Goal: Information Seeking & Learning: Learn about a topic

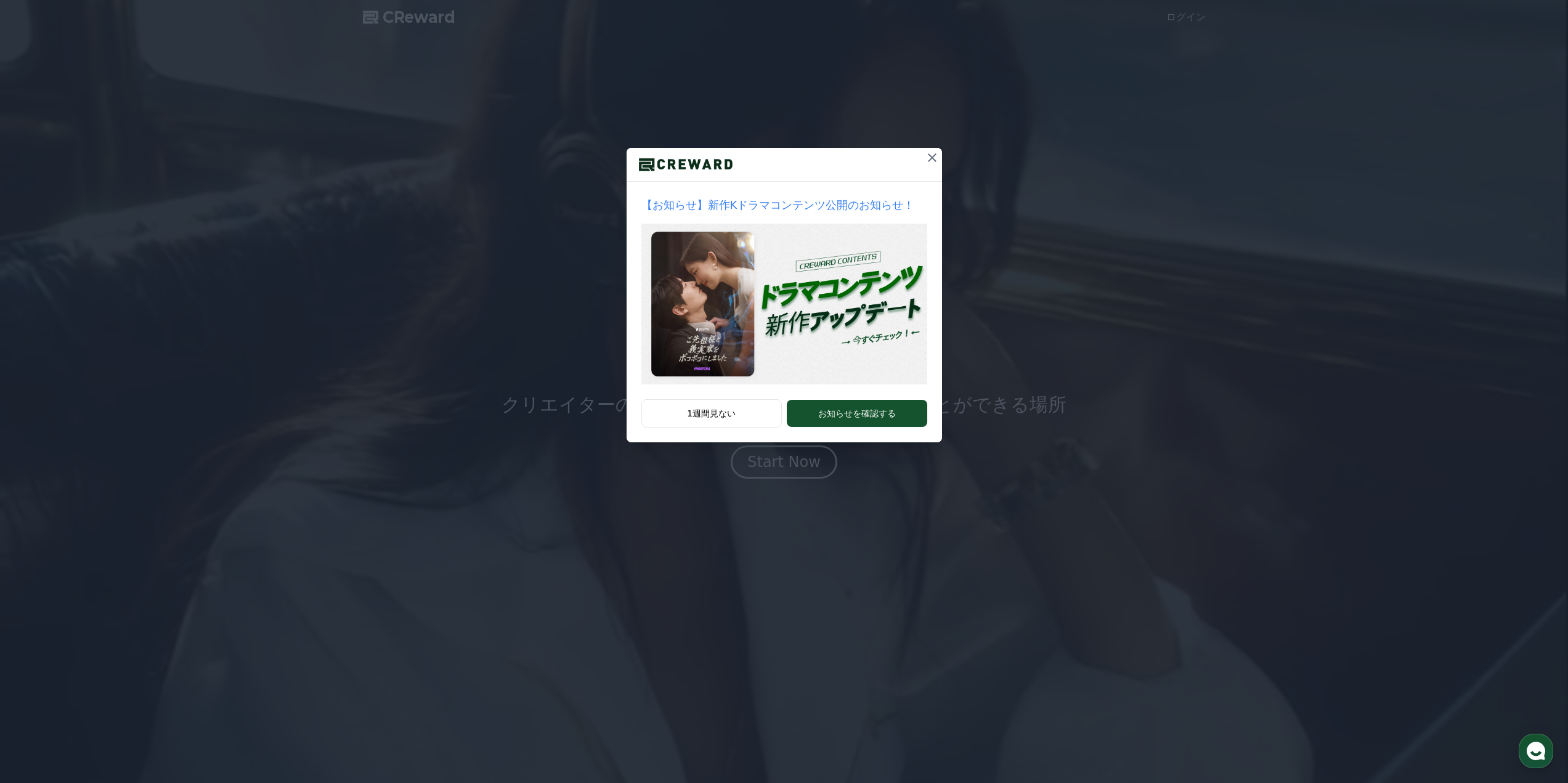
click at [929, 161] on icon at bounding box center [932, 157] width 8 height 8
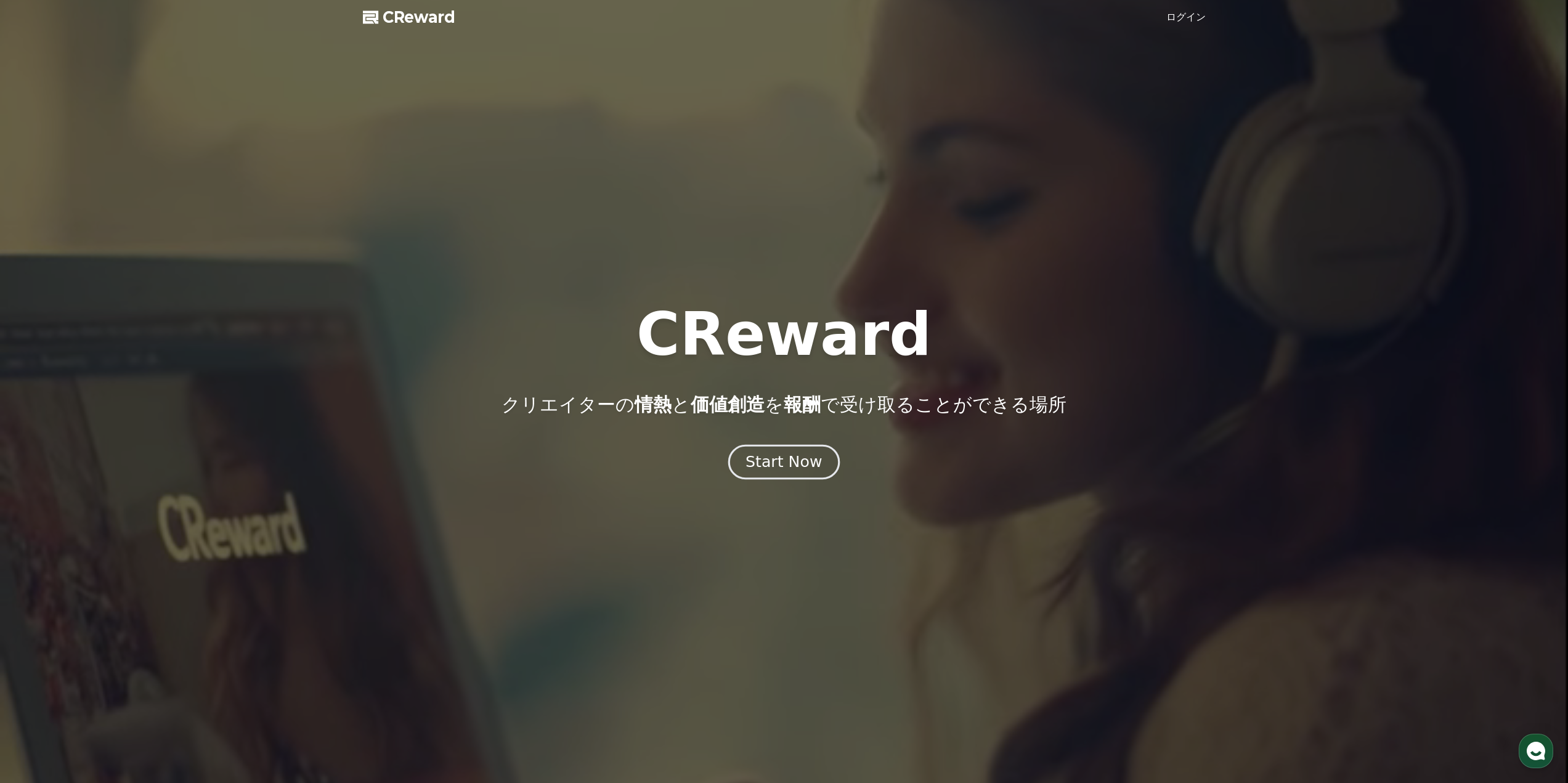
click at [777, 456] on div "Start Now" at bounding box center [784, 462] width 76 height 21
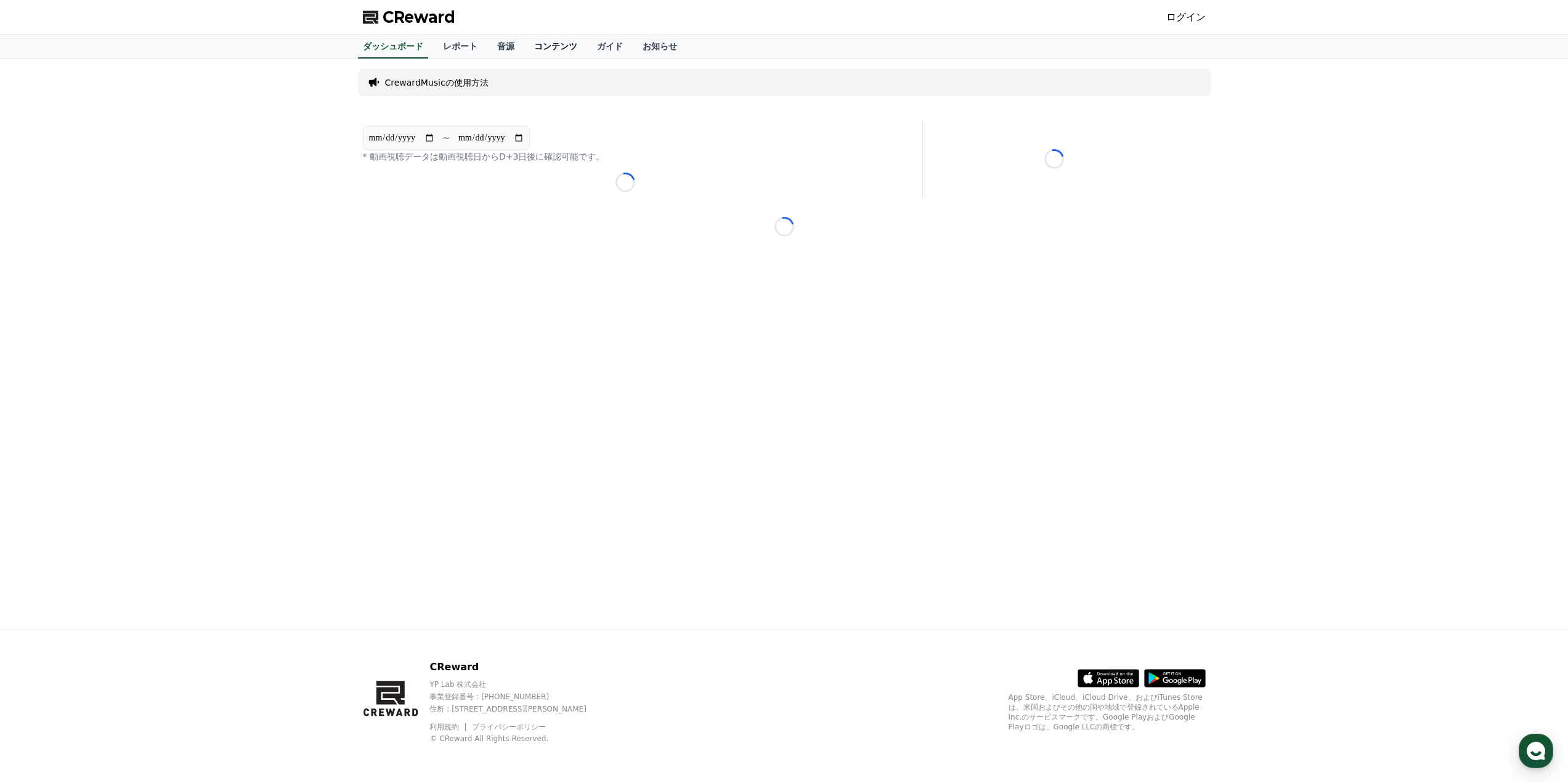
click at [533, 45] on link "コンテンツ" at bounding box center [556, 46] width 63 height 23
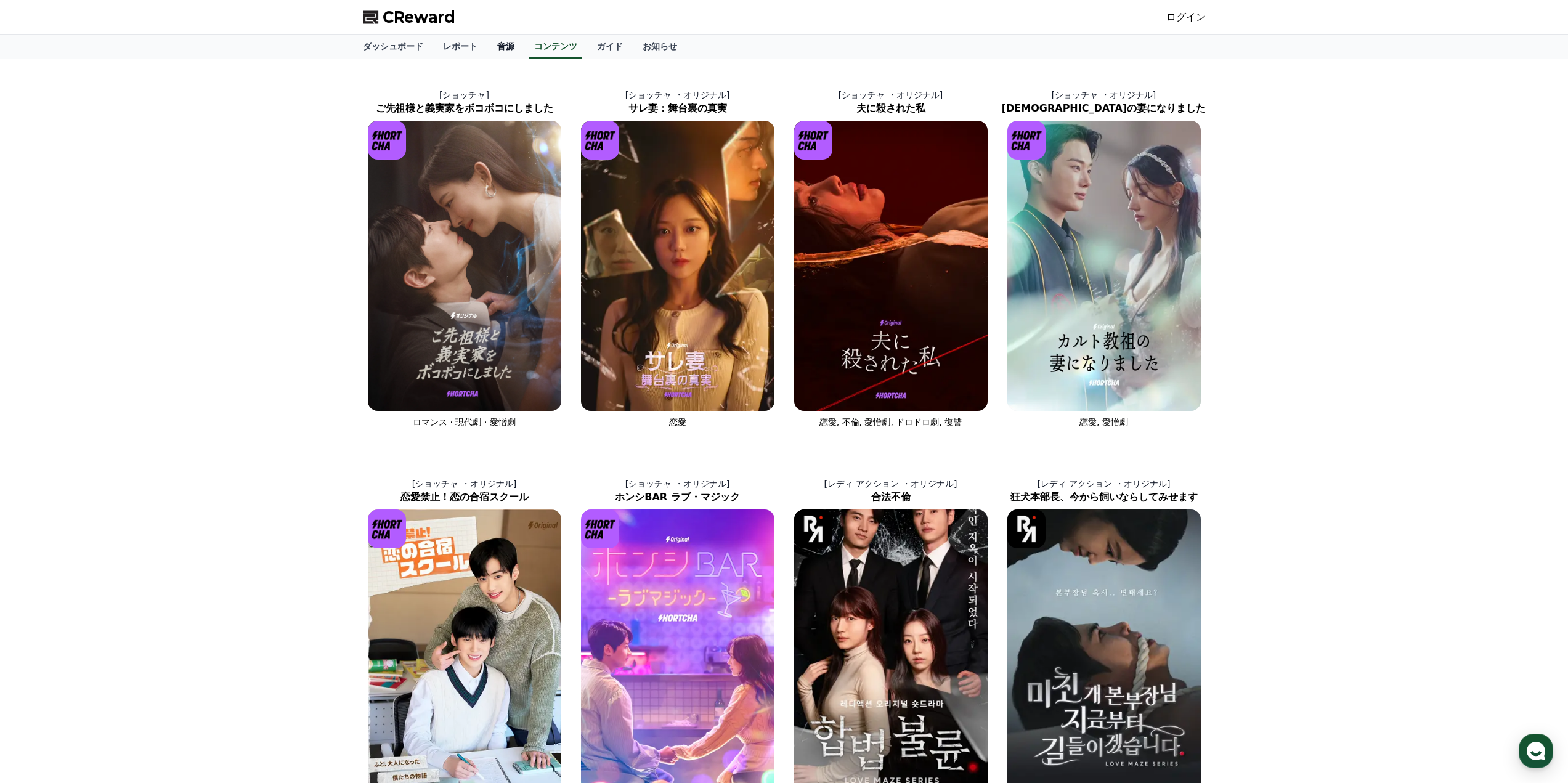
click at [487, 43] on link "音源" at bounding box center [506, 46] width 37 height 23
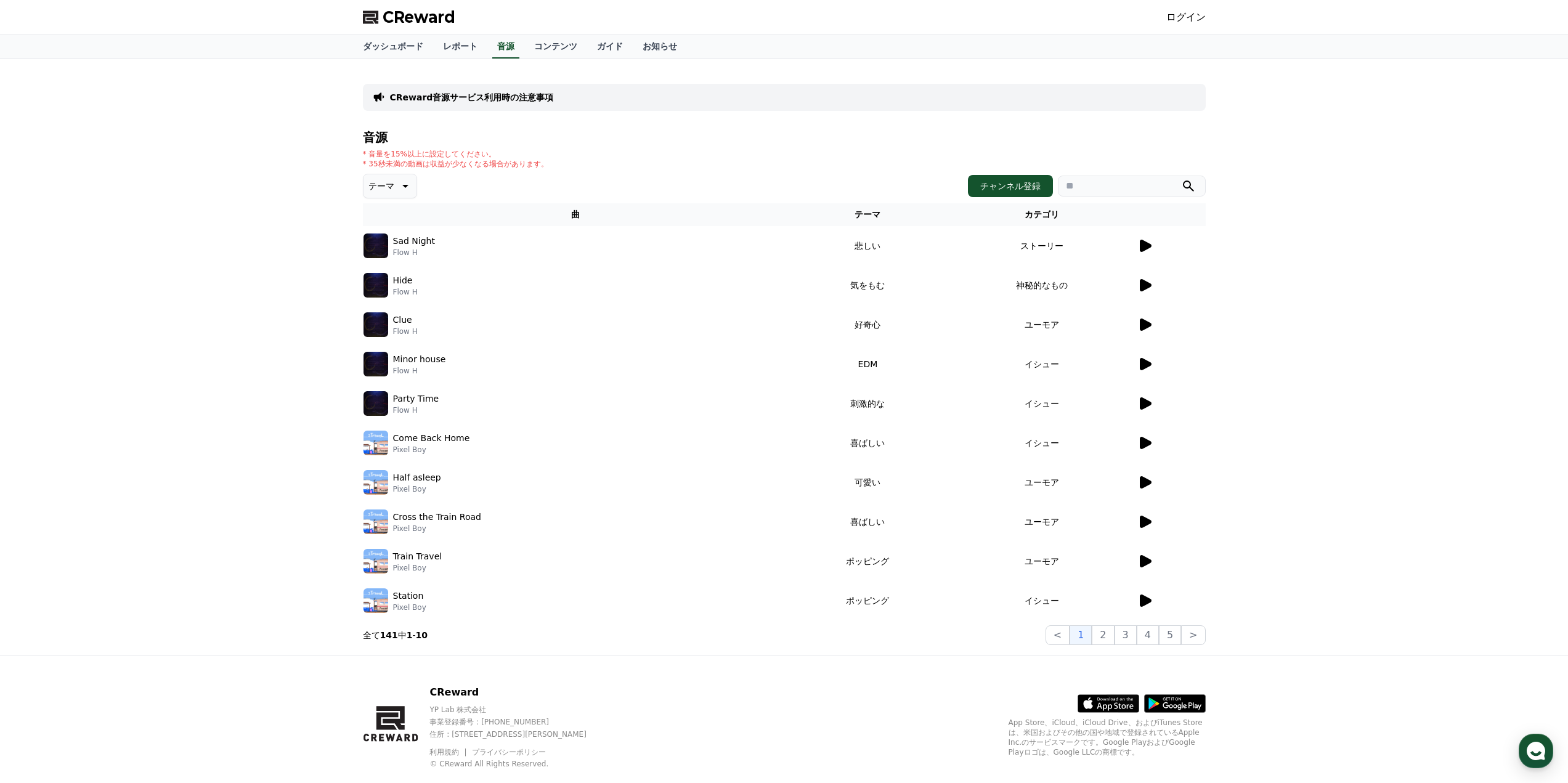
click at [1149, 247] on icon at bounding box center [1146, 245] width 12 height 12
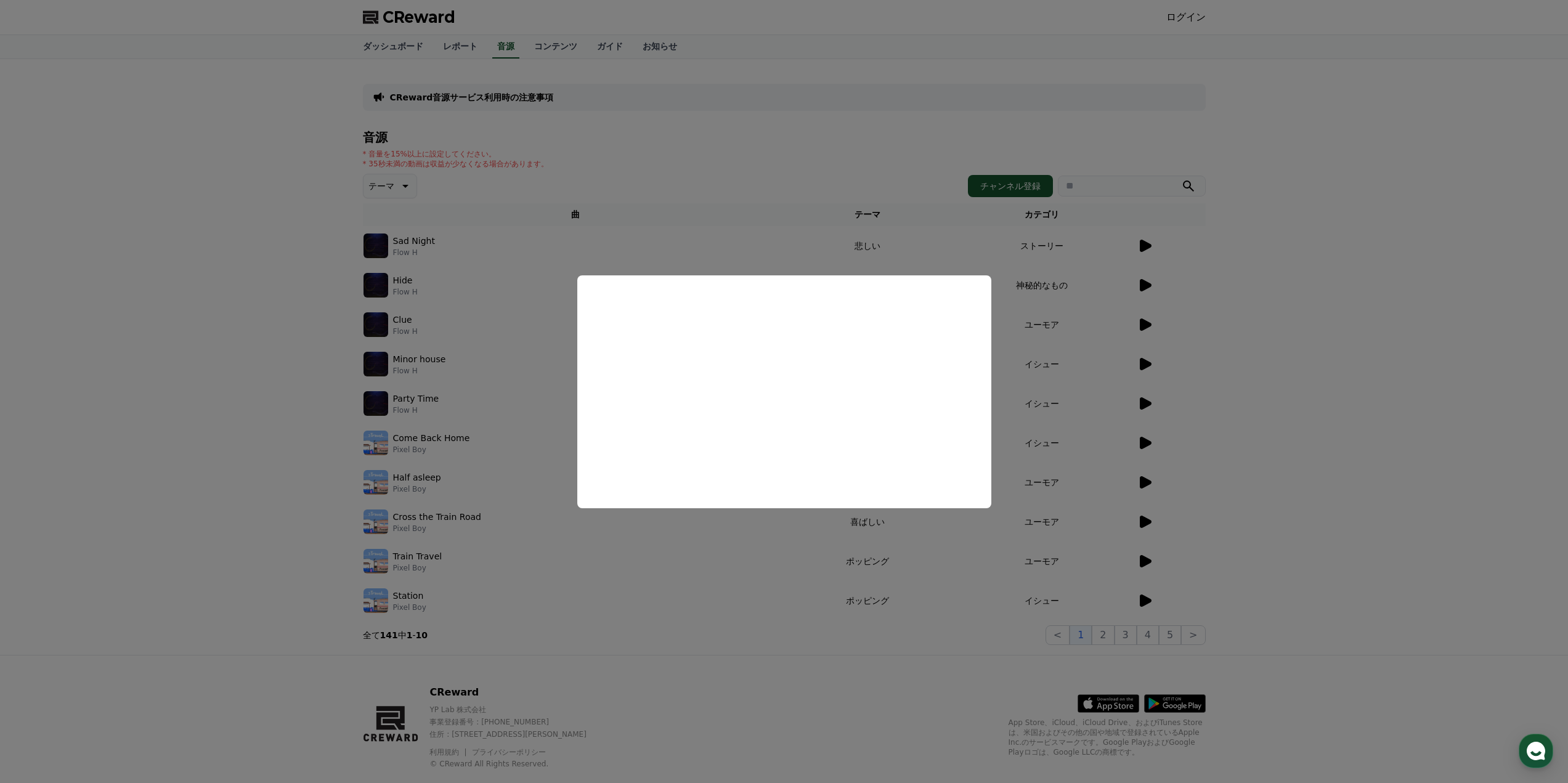
click at [1146, 316] on button "close modal" at bounding box center [784, 391] width 1568 height 783
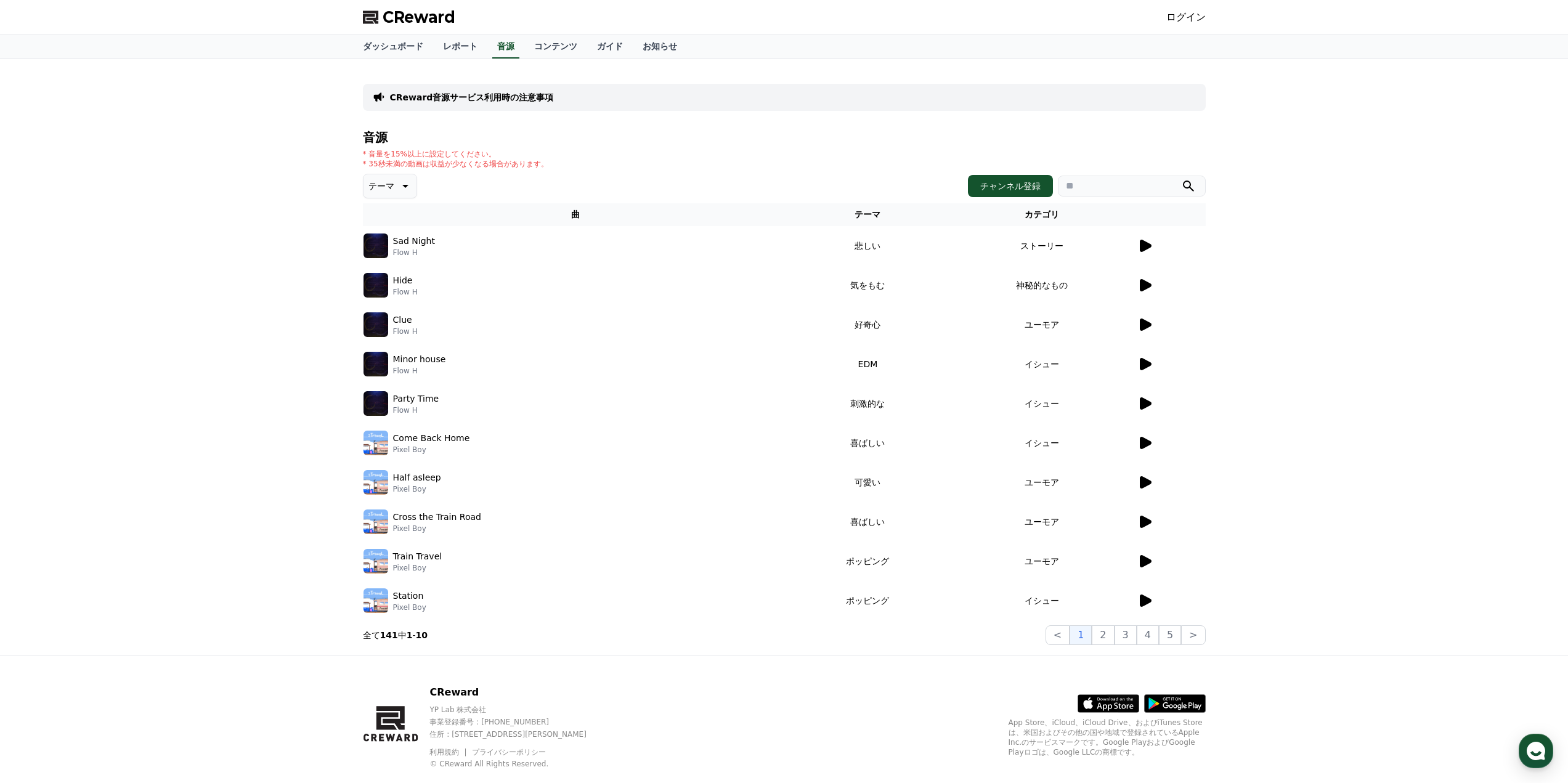
click at [1143, 324] on icon at bounding box center [1146, 324] width 12 height 12
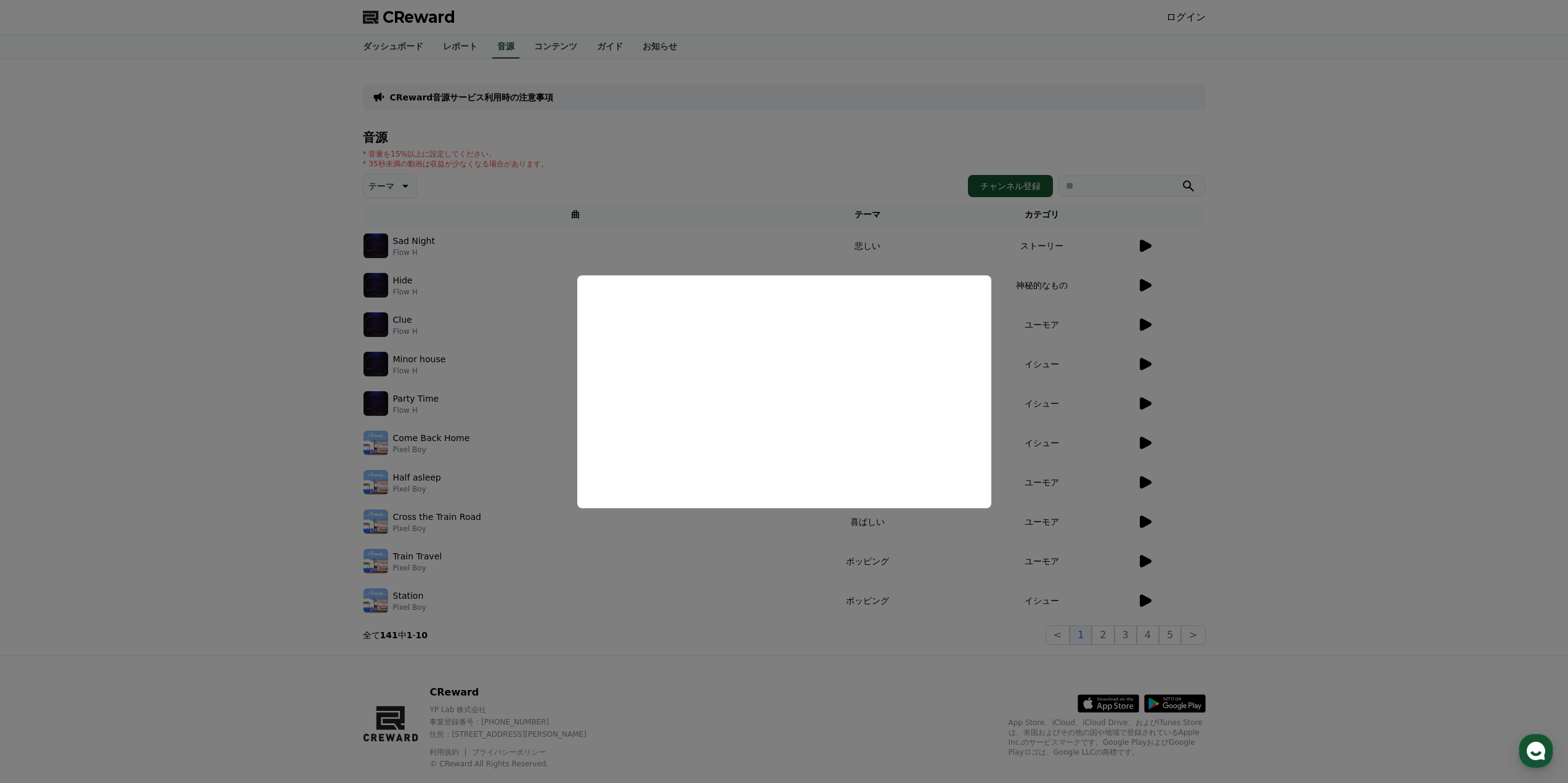
click at [1198, 365] on button "close modal" at bounding box center [784, 391] width 1568 height 783
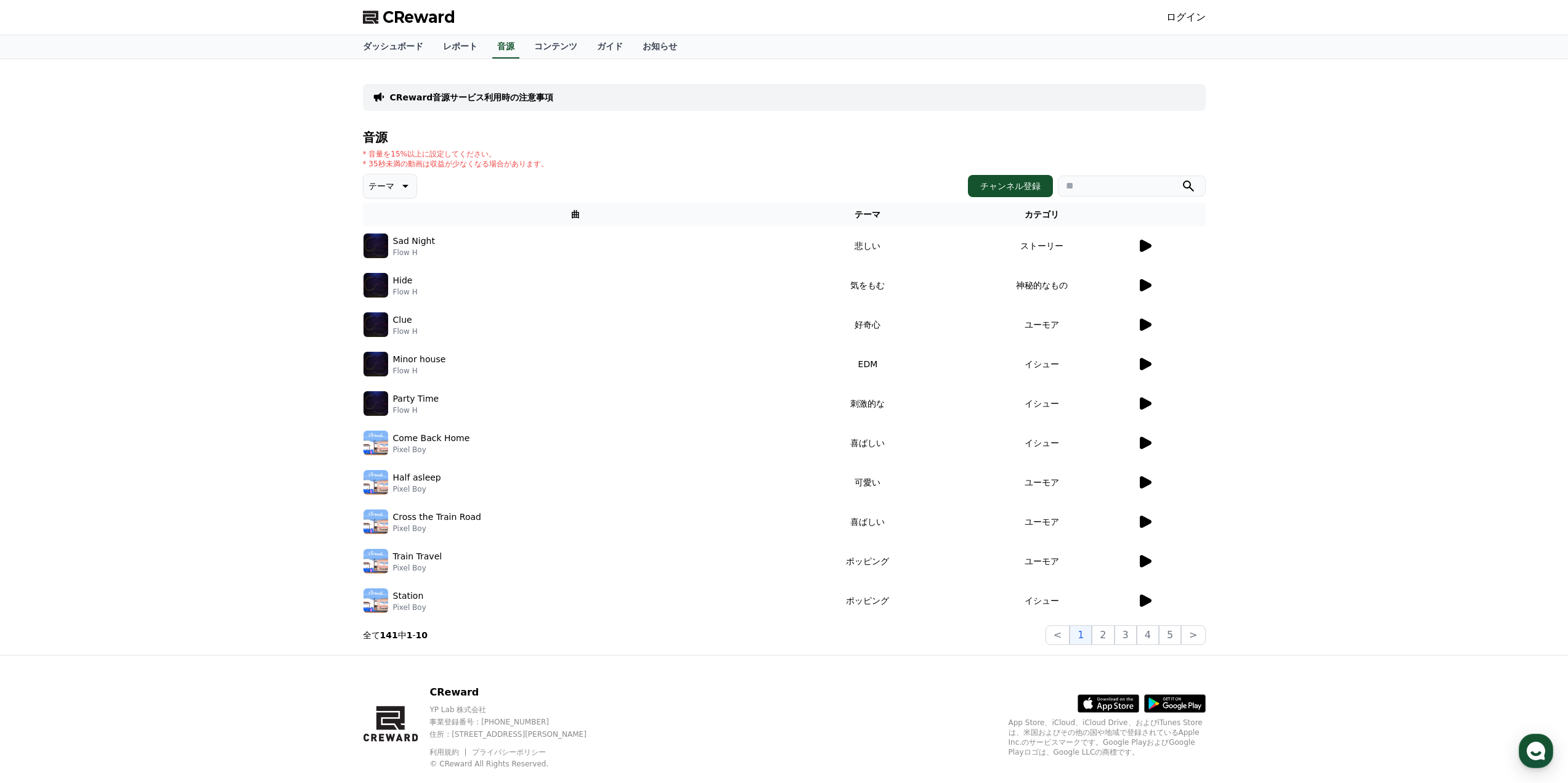
click at [1150, 404] on icon at bounding box center [1146, 404] width 12 height 12
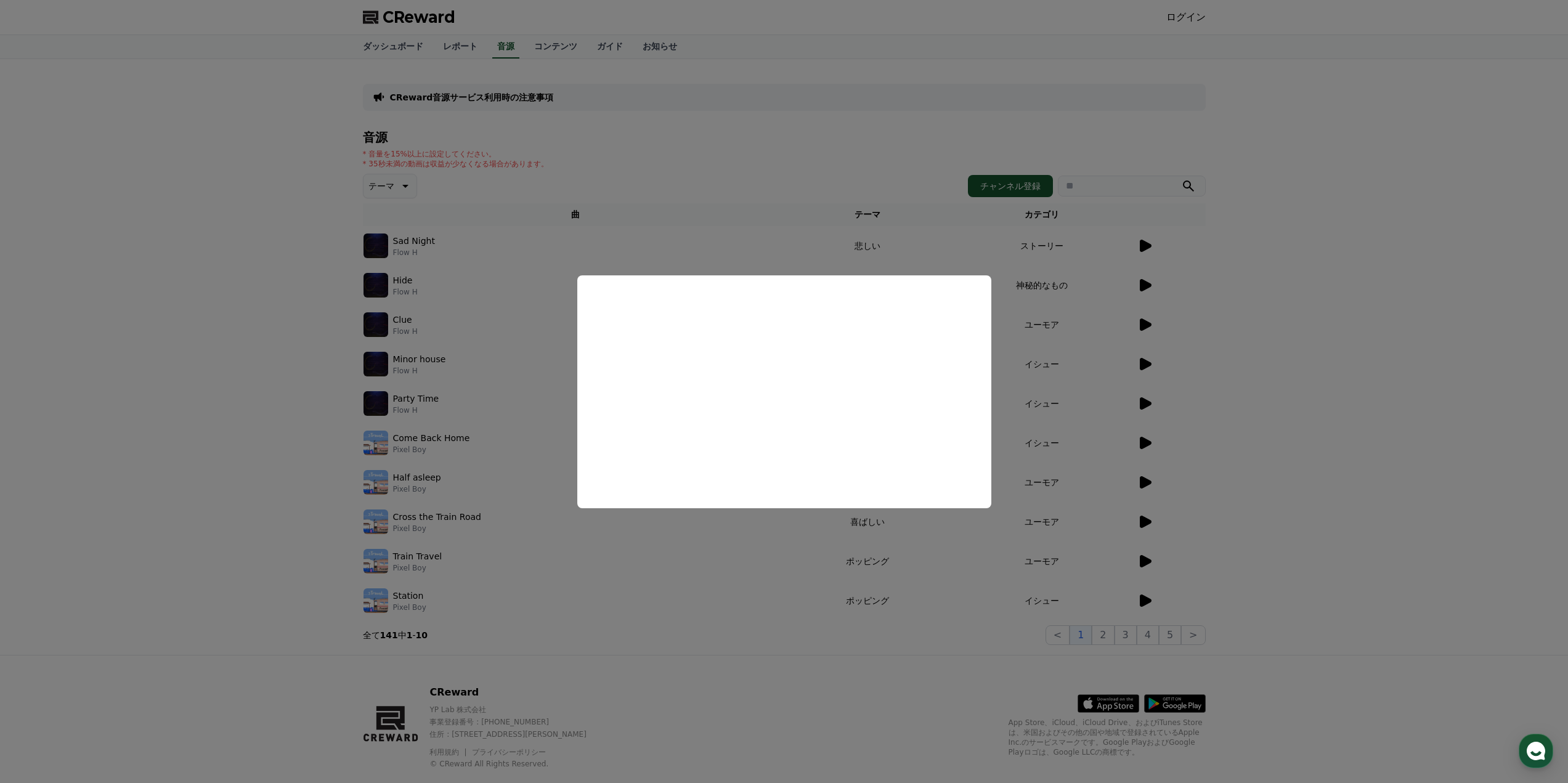
click at [1148, 437] on button "close modal" at bounding box center [784, 391] width 1568 height 783
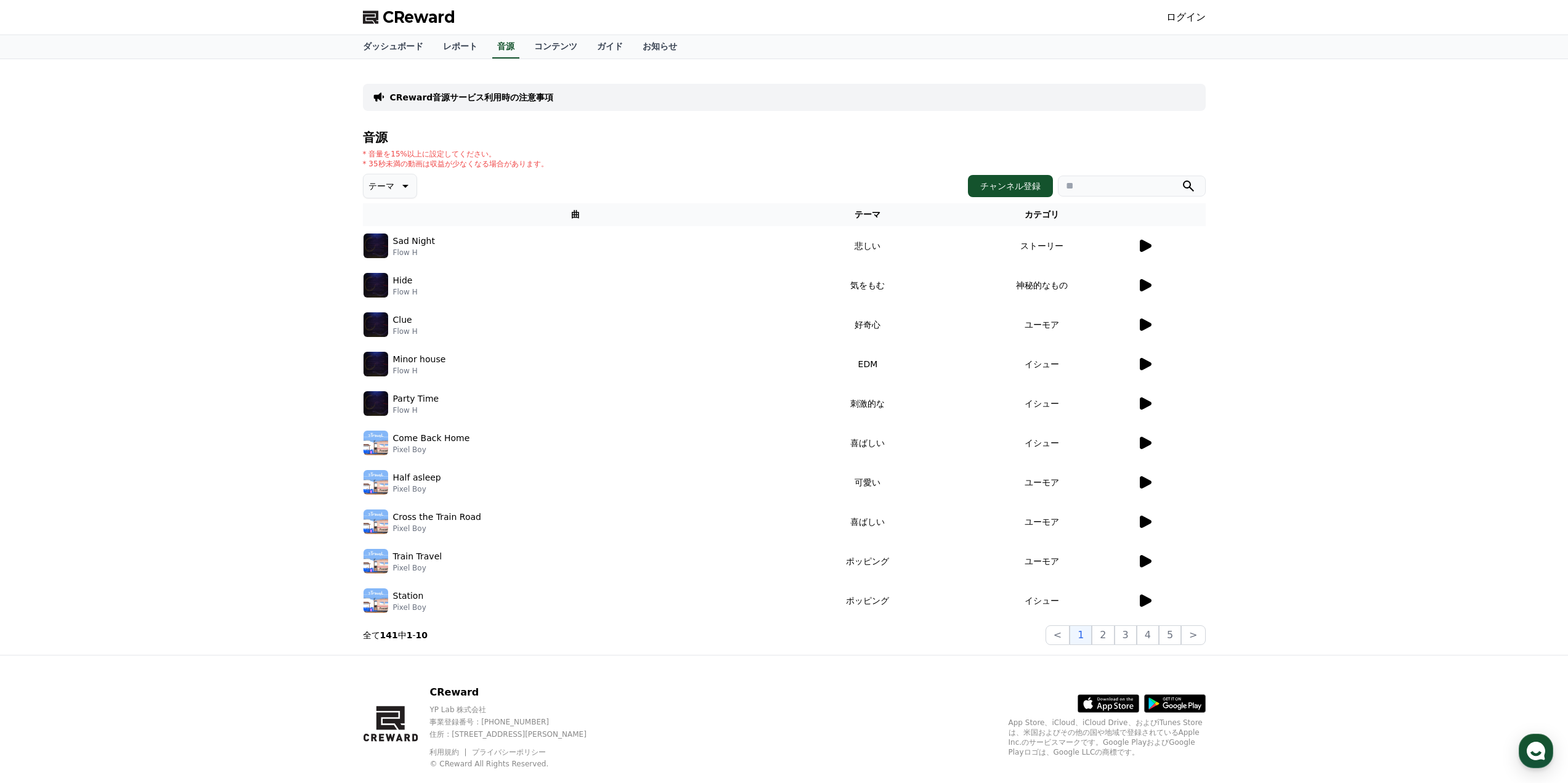
click at [1143, 480] on icon at bounding box center [1146, 482] width 12 height 12
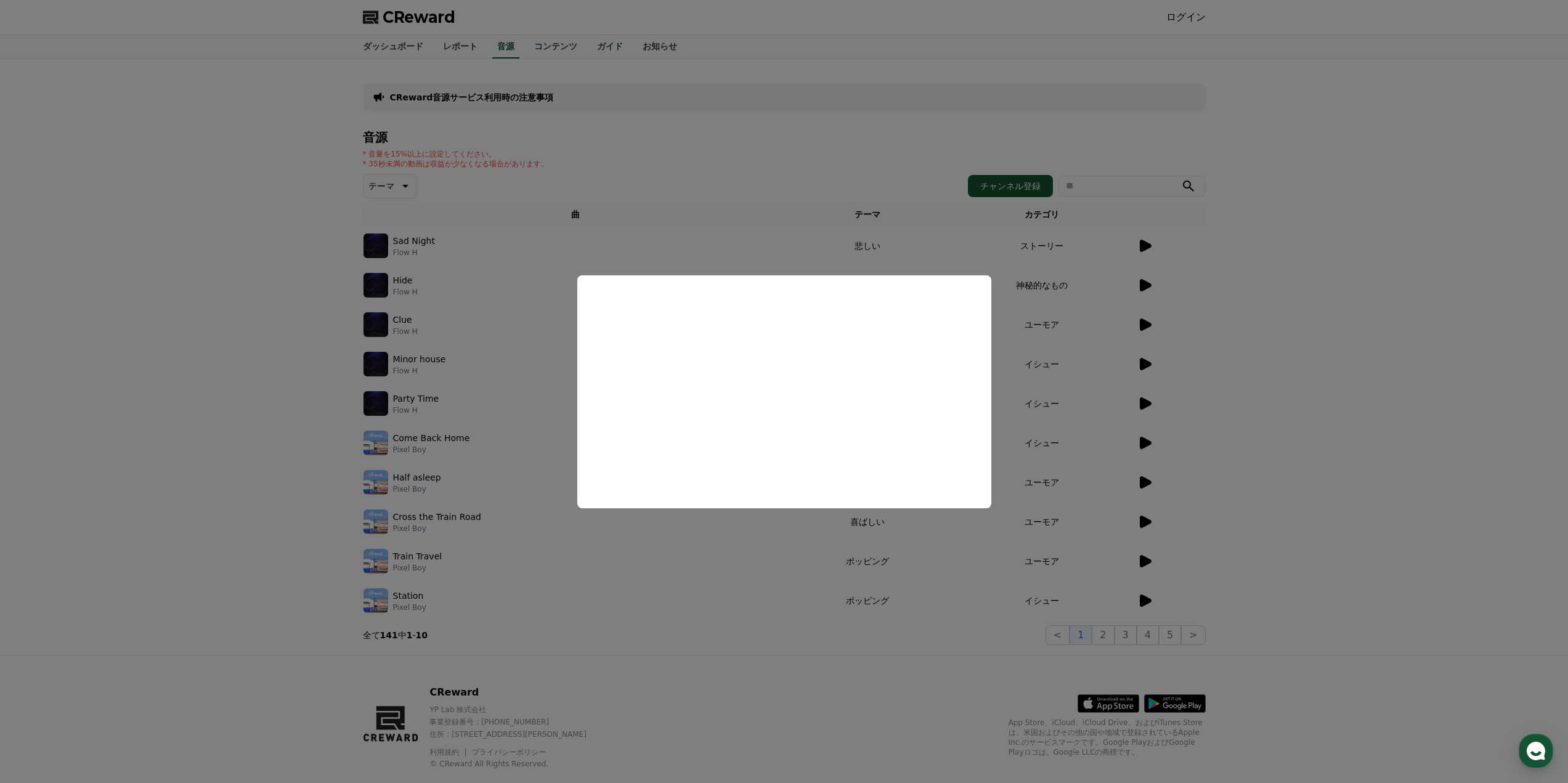
click at [1198, 488] on button "close modal" at bounding box center [784, 391] width 1568 height 783
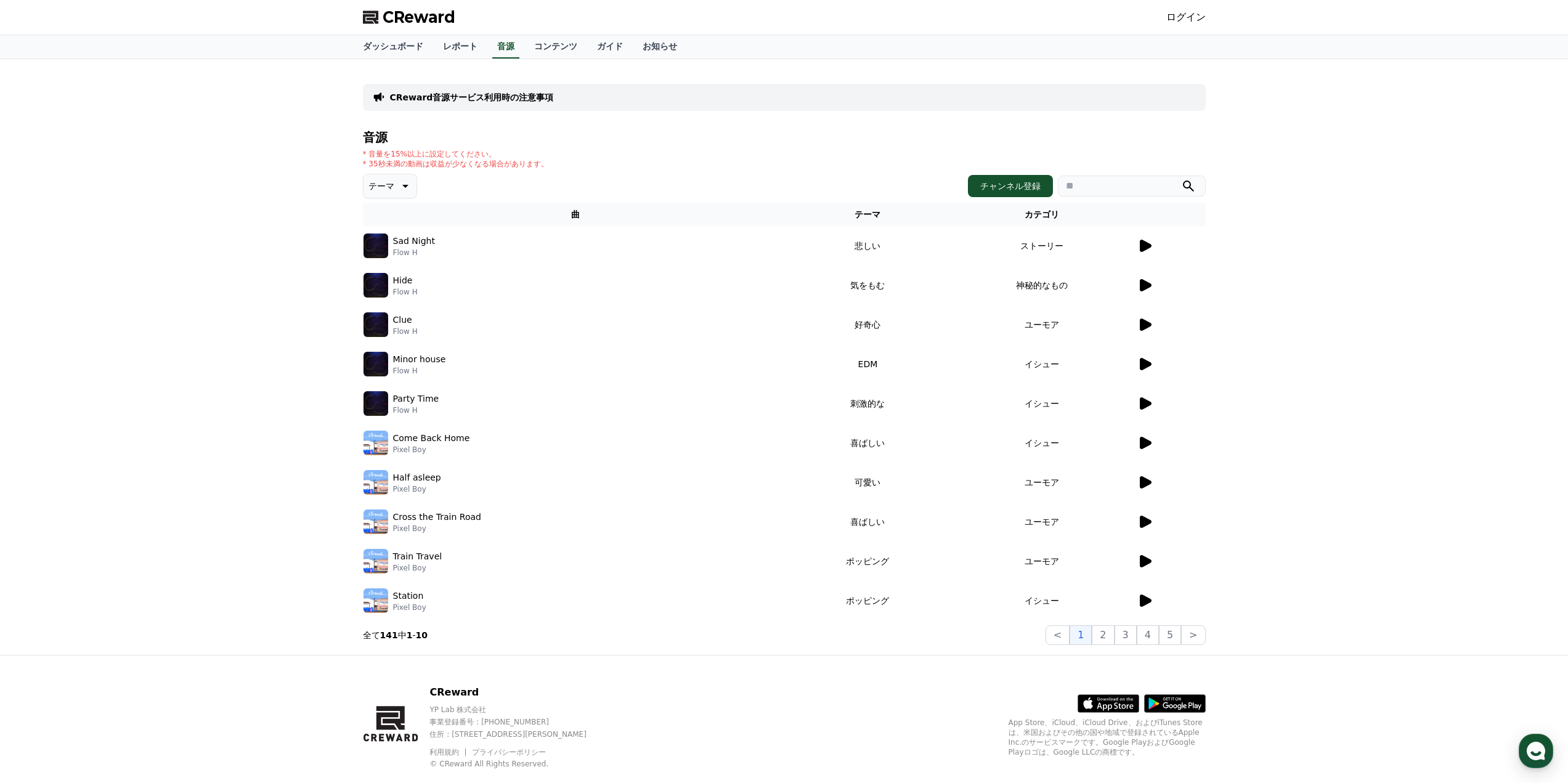
click at [1142, 564] on icon at bounding box center [1146, 561] width 12 height 12
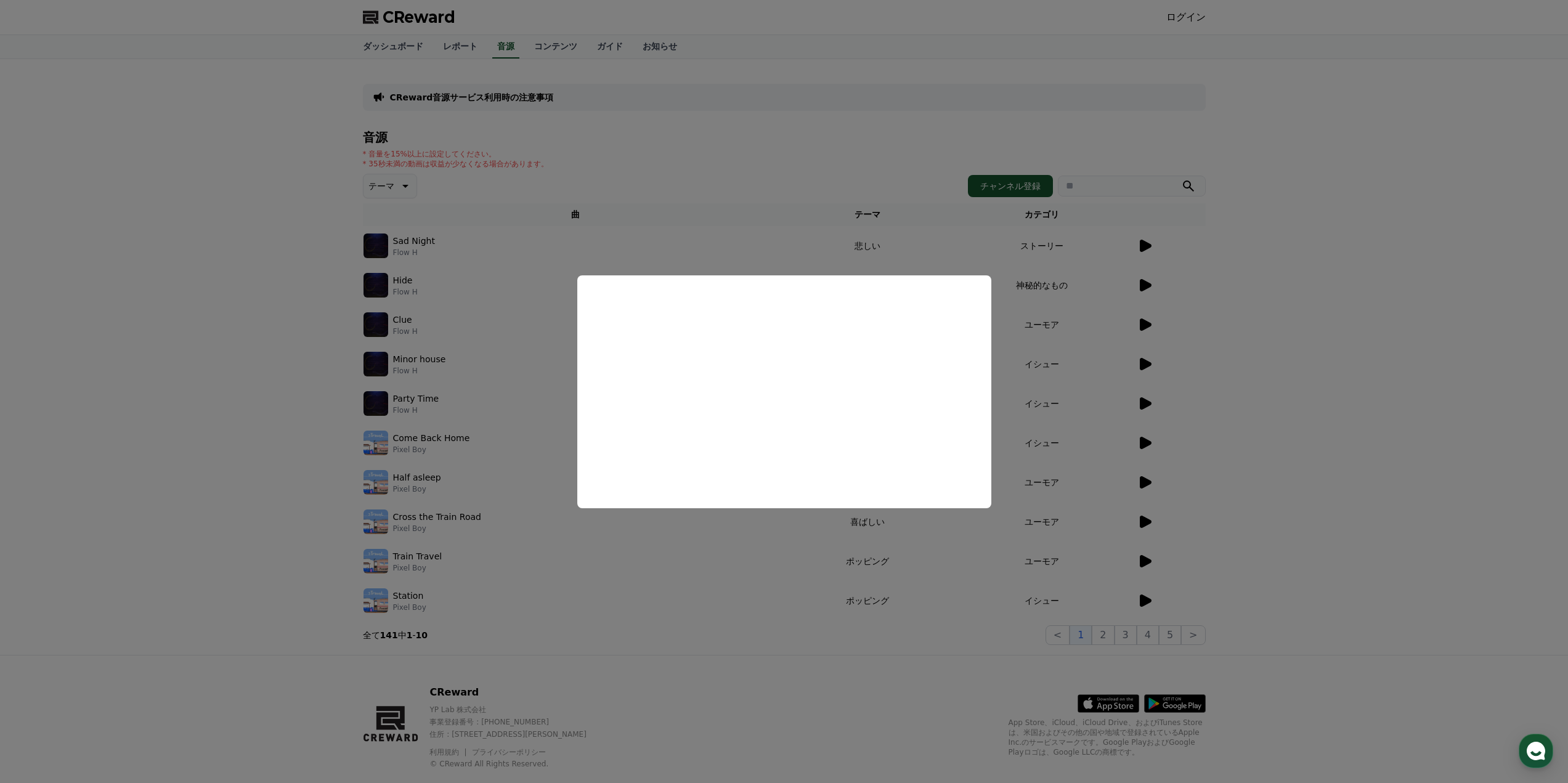
click at [1191, 572] on button "close modal" at bounding box center [784, 391] width 1568 height 783
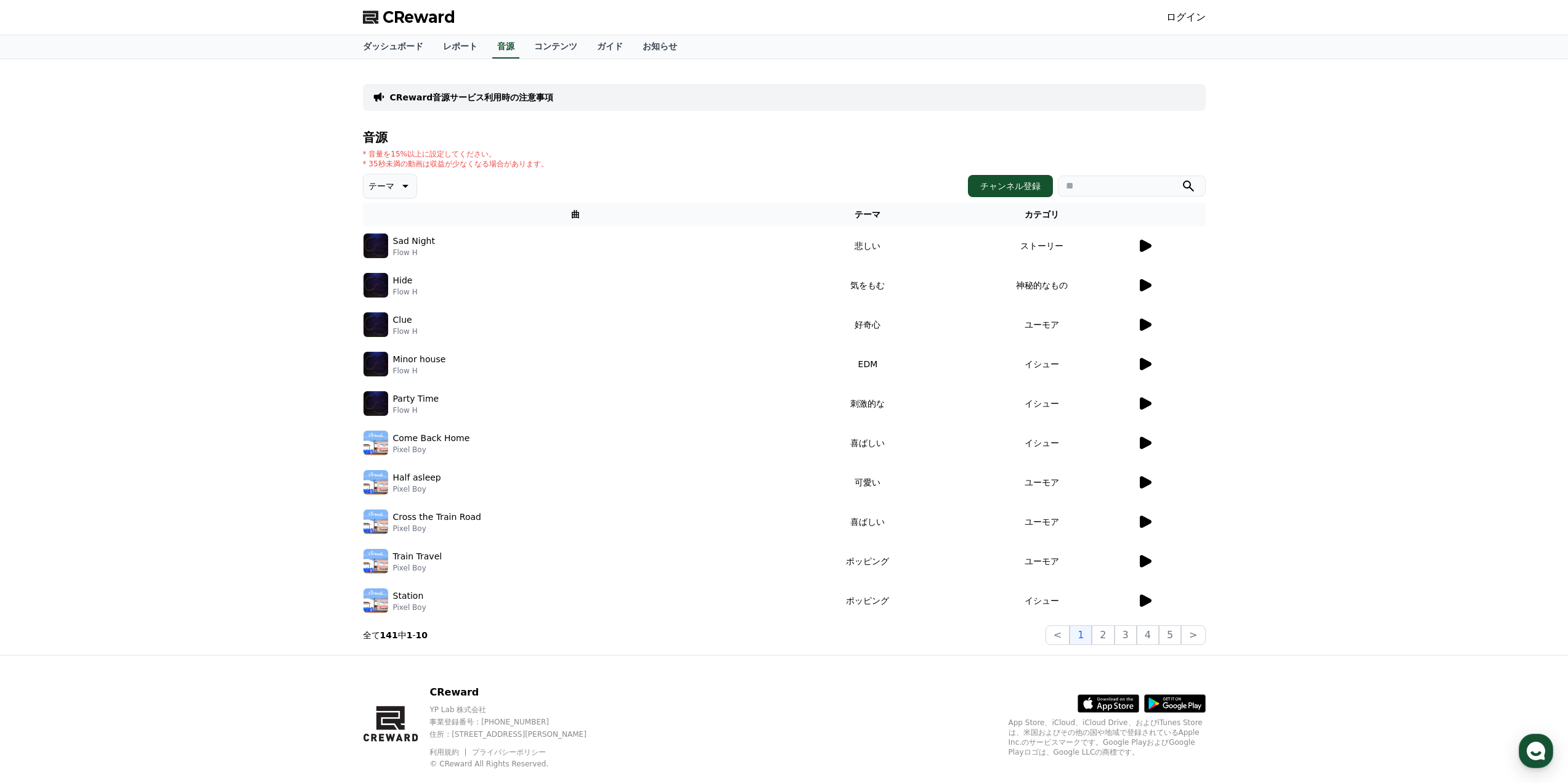
click at [1143, 598] on icon at bounding box center [1146, 601] width 12 height 12
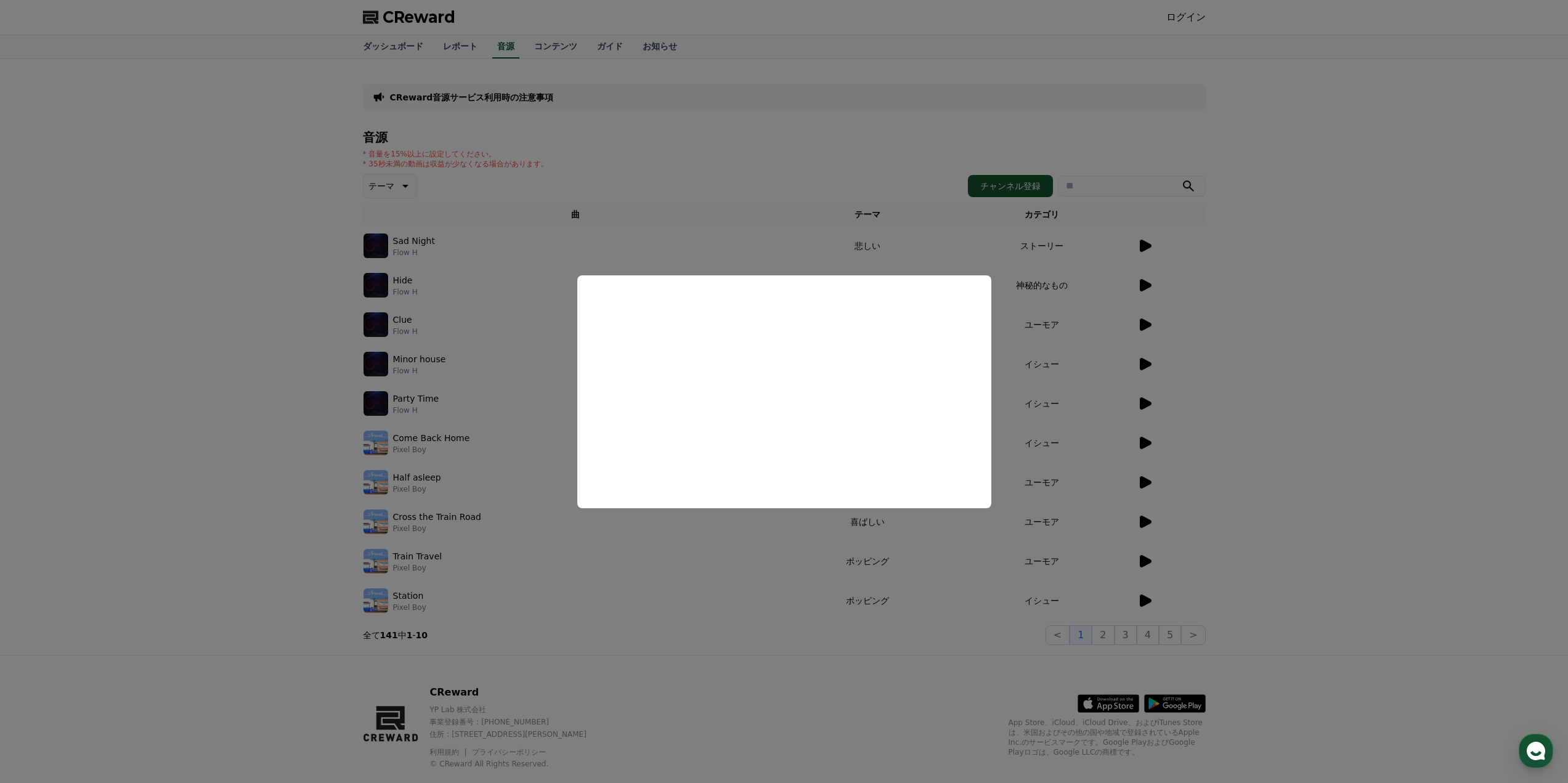
click at [1203, 533] on button "close modal" at bounding box center [784, 391] width 1568 height 783
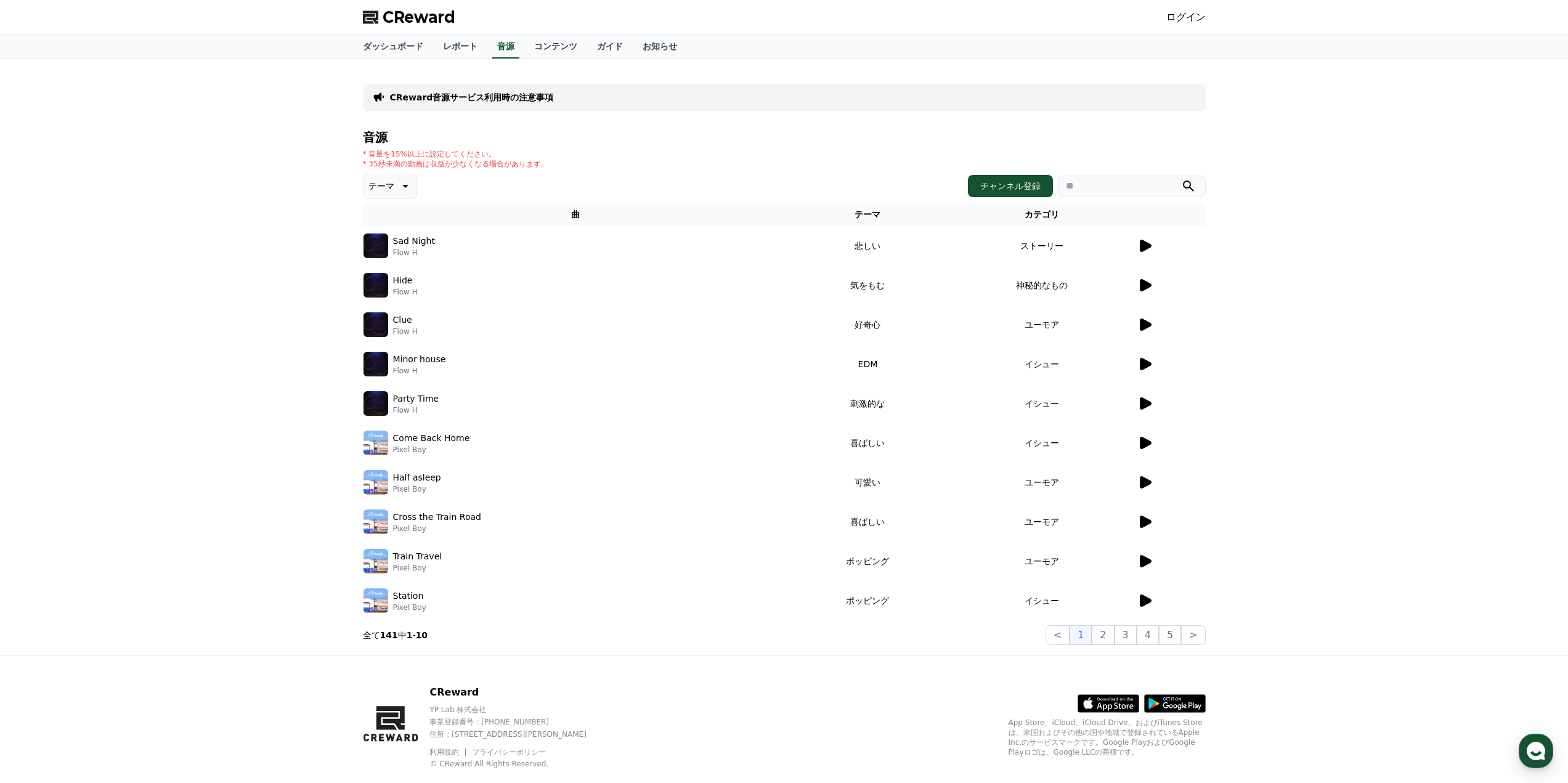
click at [1146, 524] on icon at bounding box center [1146, 521] width 12 height 12
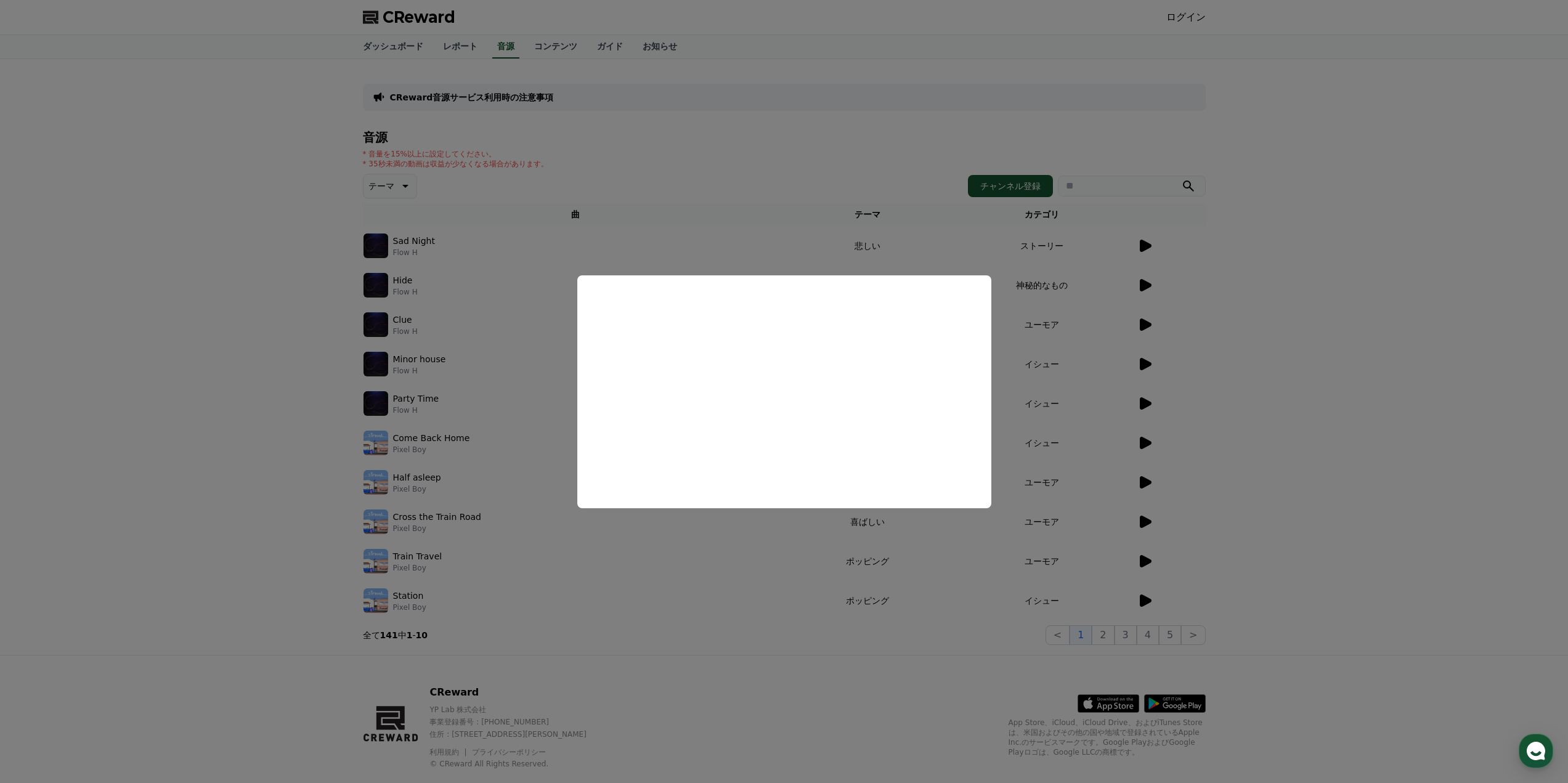
click at [1174, 486] on button "close modal" at bounding box center [784, 391] width 1568 height 783
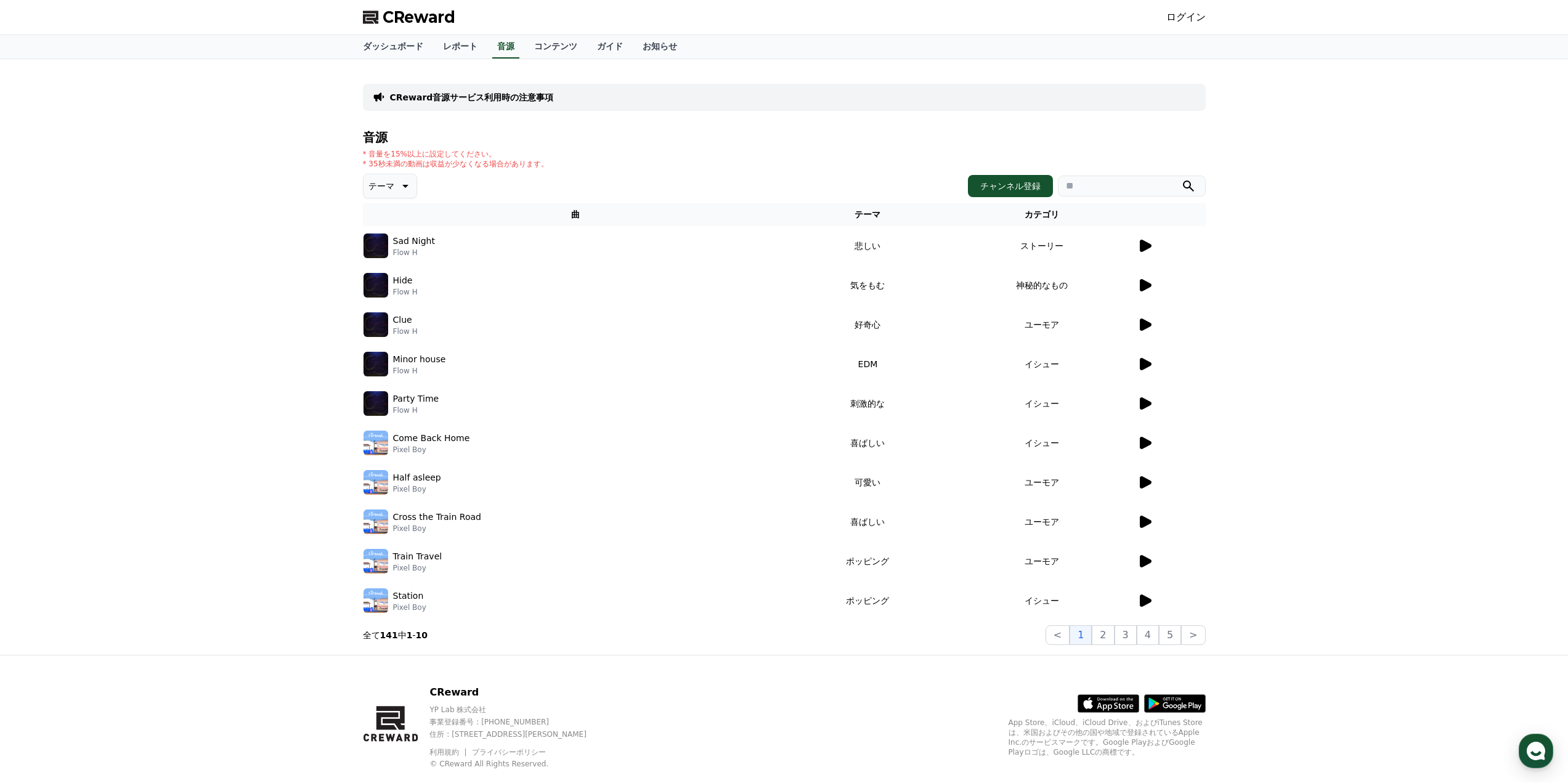
click at [1143, 486] on icon at bounding box center [1146, 482] width 12 height 12
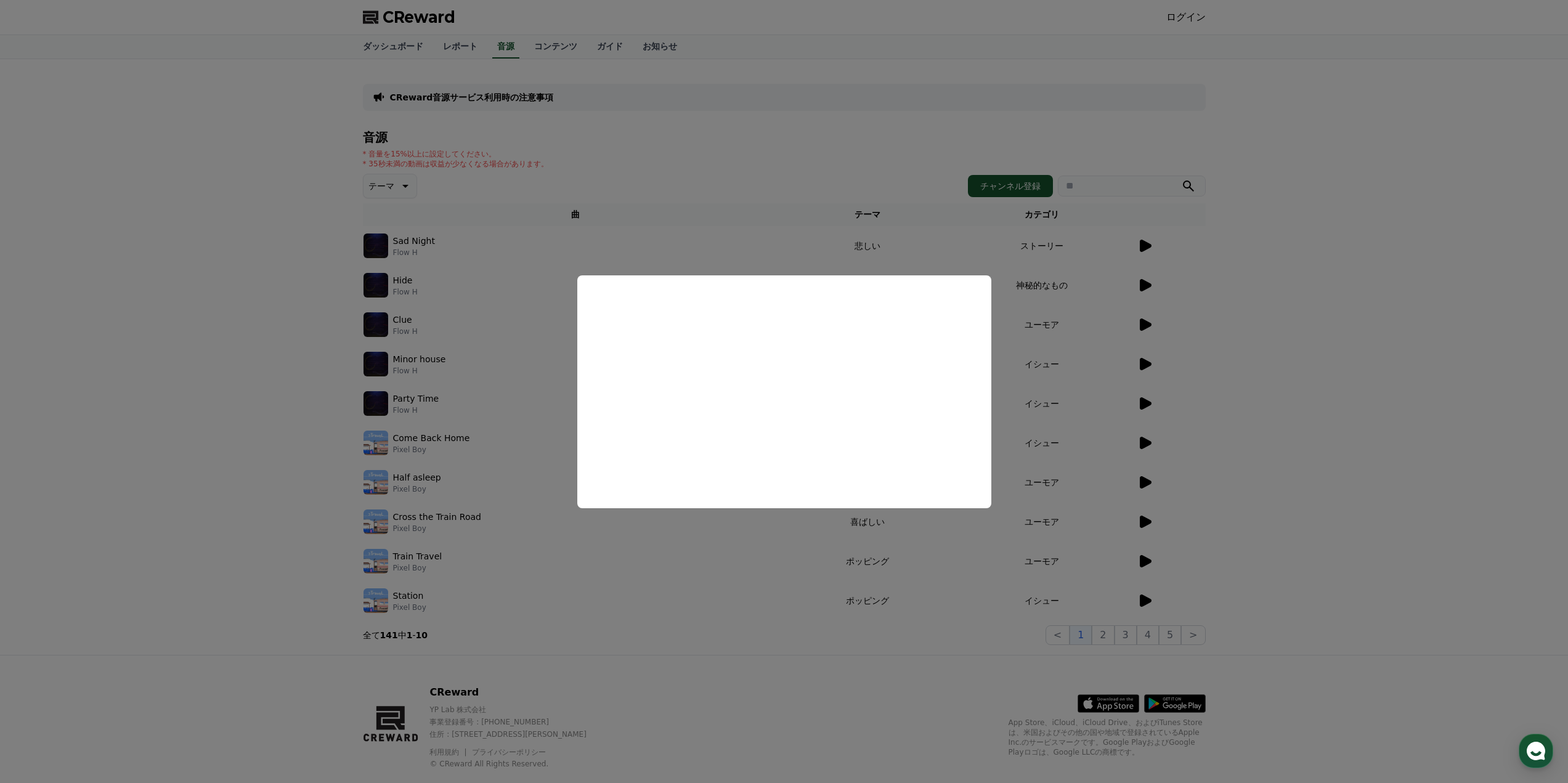
click at [1183, 441] on button "close modal" at bounding box center [784, 391] width 1568 height 783
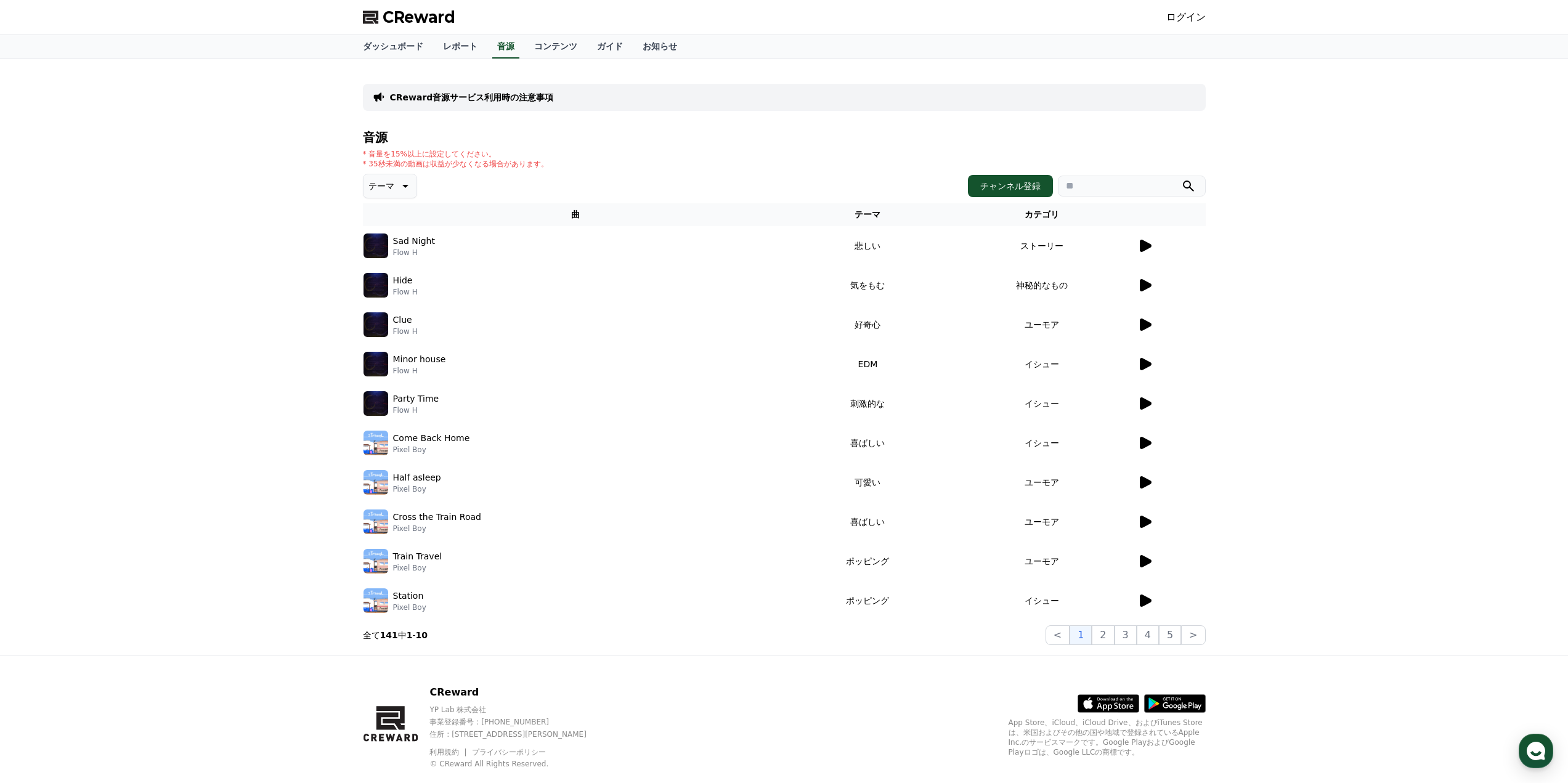
click at [1143, 446] on icon at bounding box center [1146, 442] width 12 height 12
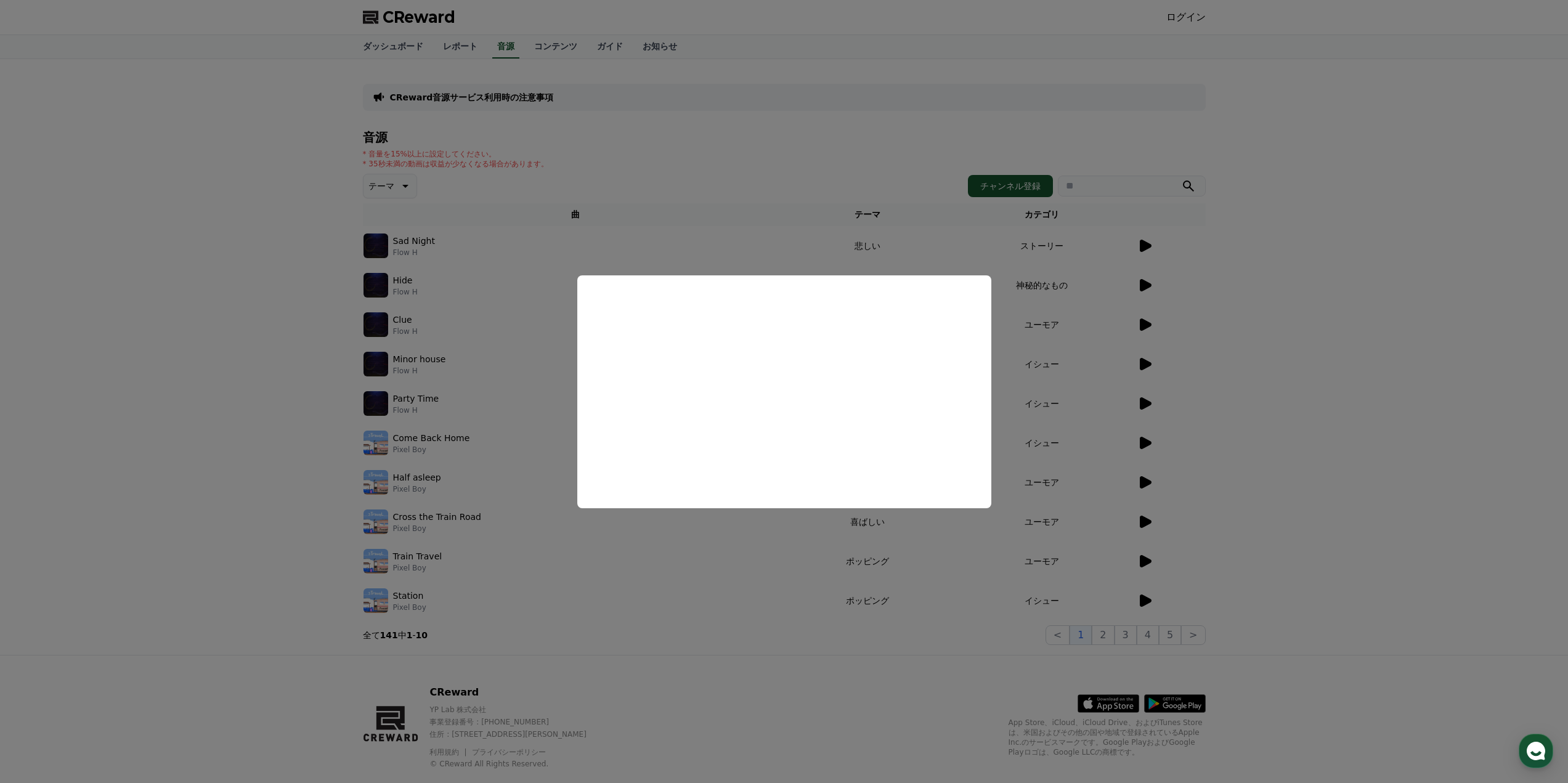
click at [1183, 408] on button "close modal" at bounding box center [784, 391] width 1568 height 783
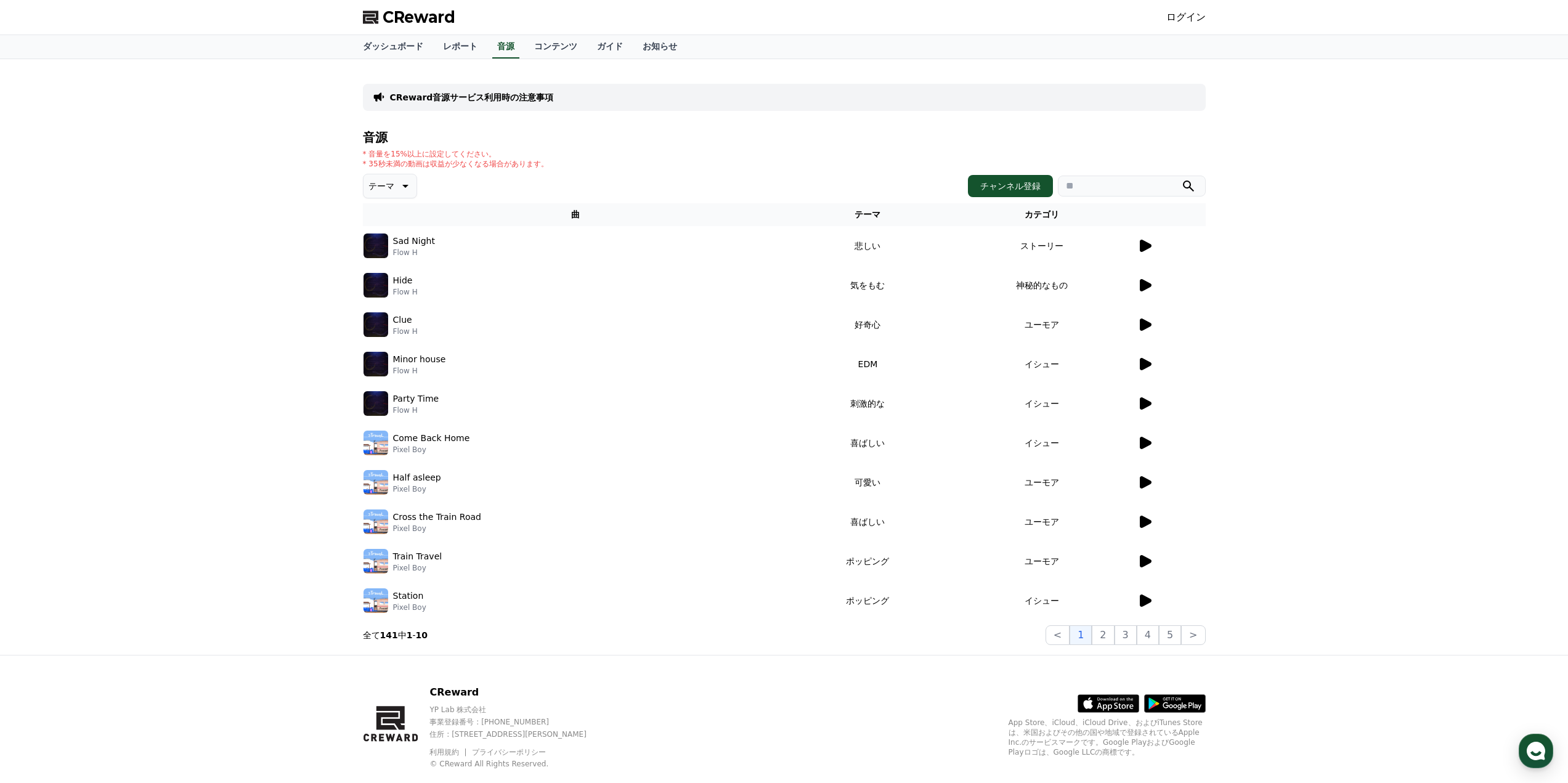
click at [1145, 404] on icon at bounding box center [1146, 404] width 12 height 12
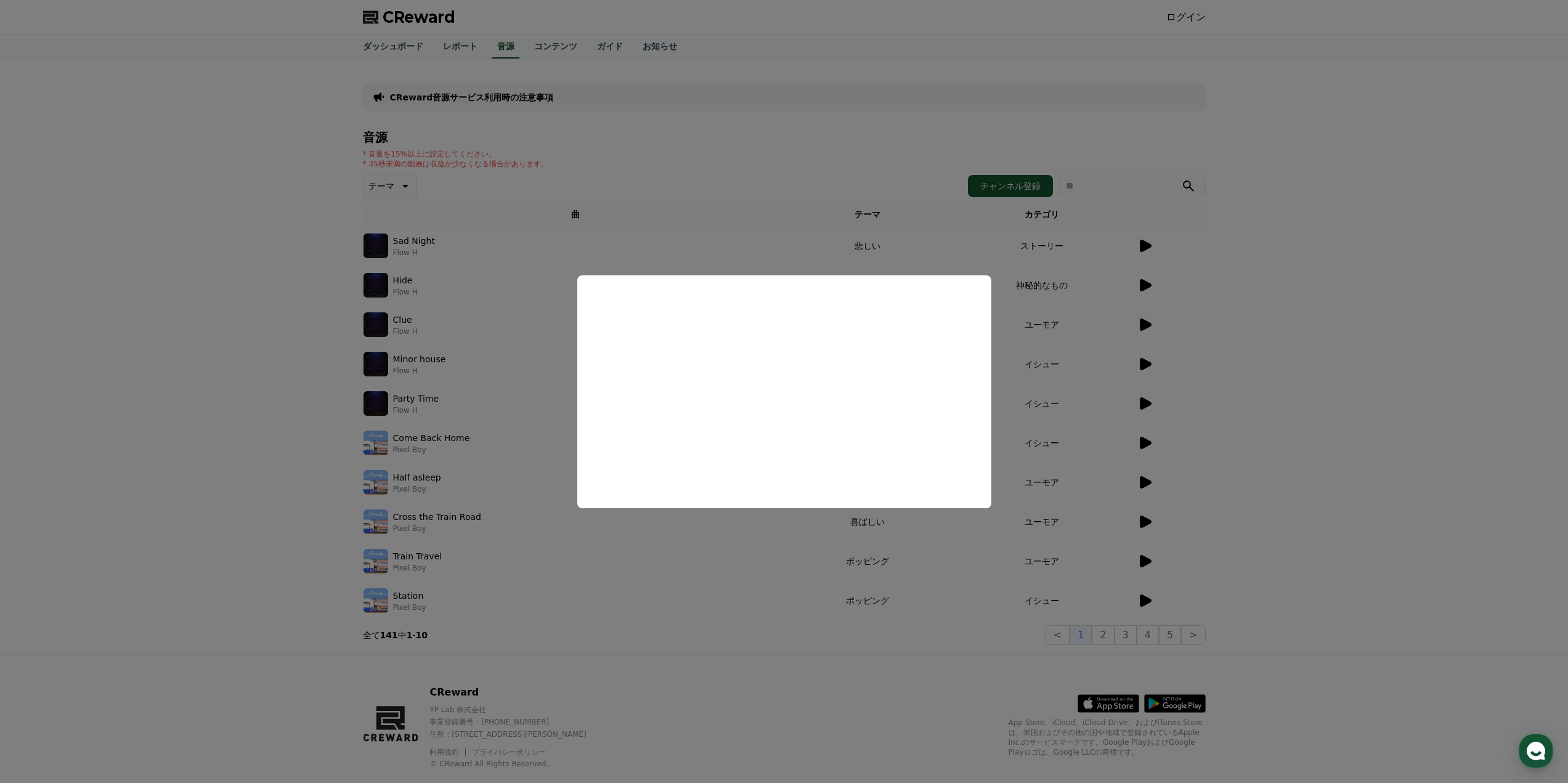
click at [1182, 365] on button "close modal" at bounding box center [784, 391] width 1568 height 783
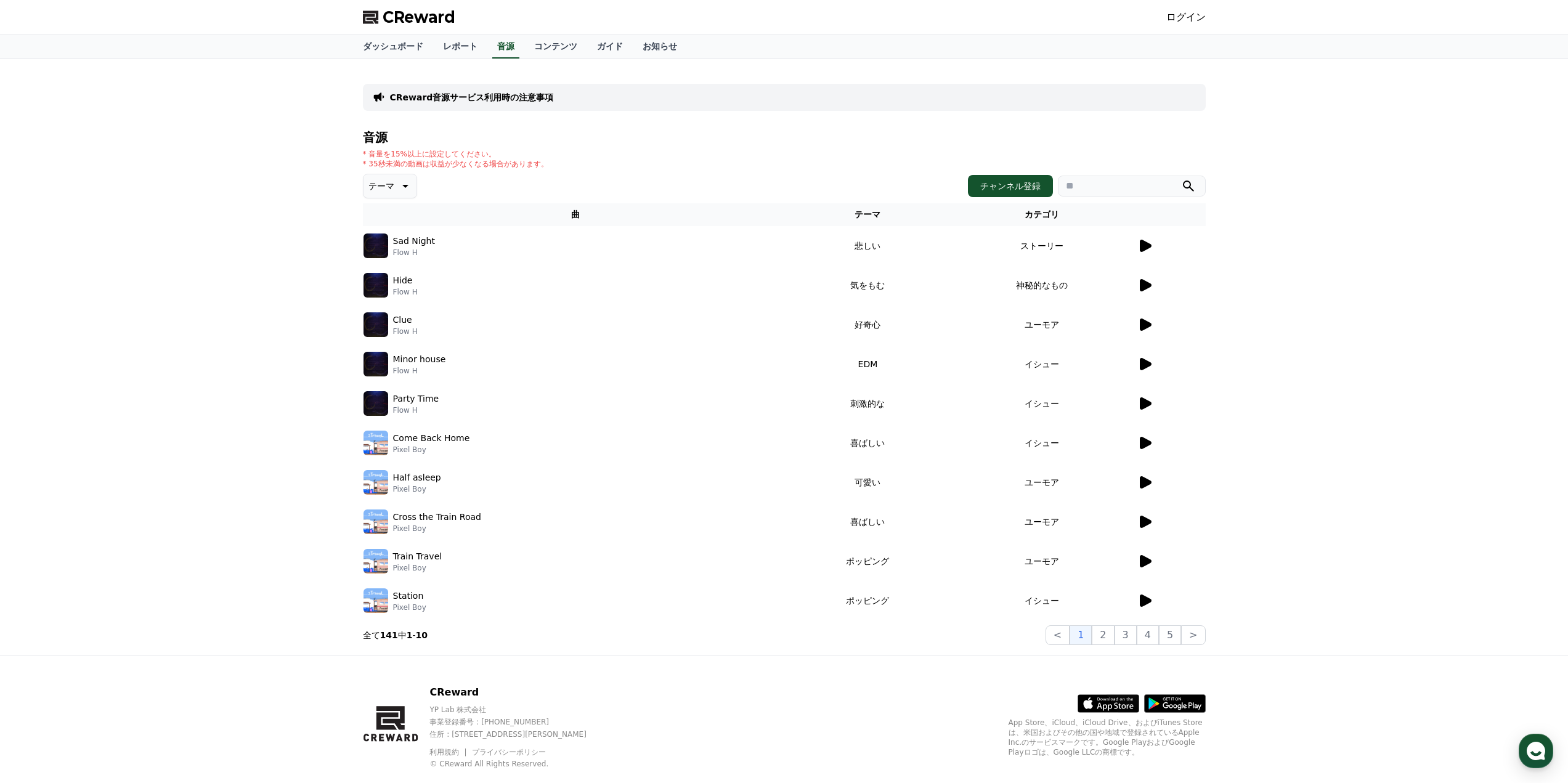
click at [1135, 362] on td "イシュー" at bounding box center [1042, 365] width 189 height 40
click at [1143, 362] on icon at bounding box center [1146, 364] width 12 height 12
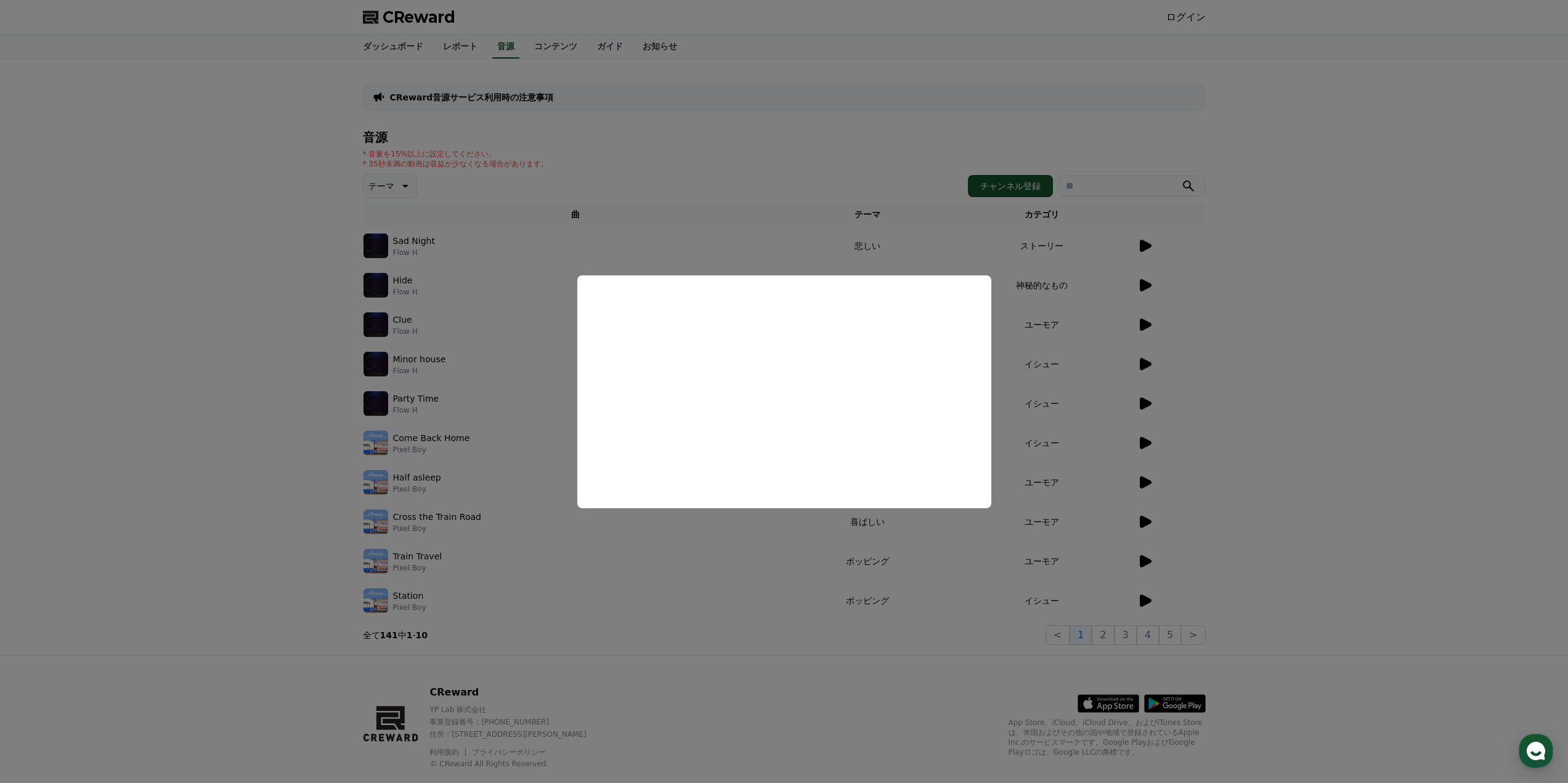
click at [1193, 357] on button "close modal" at bounding box center [784, 391] width 1568 height 783
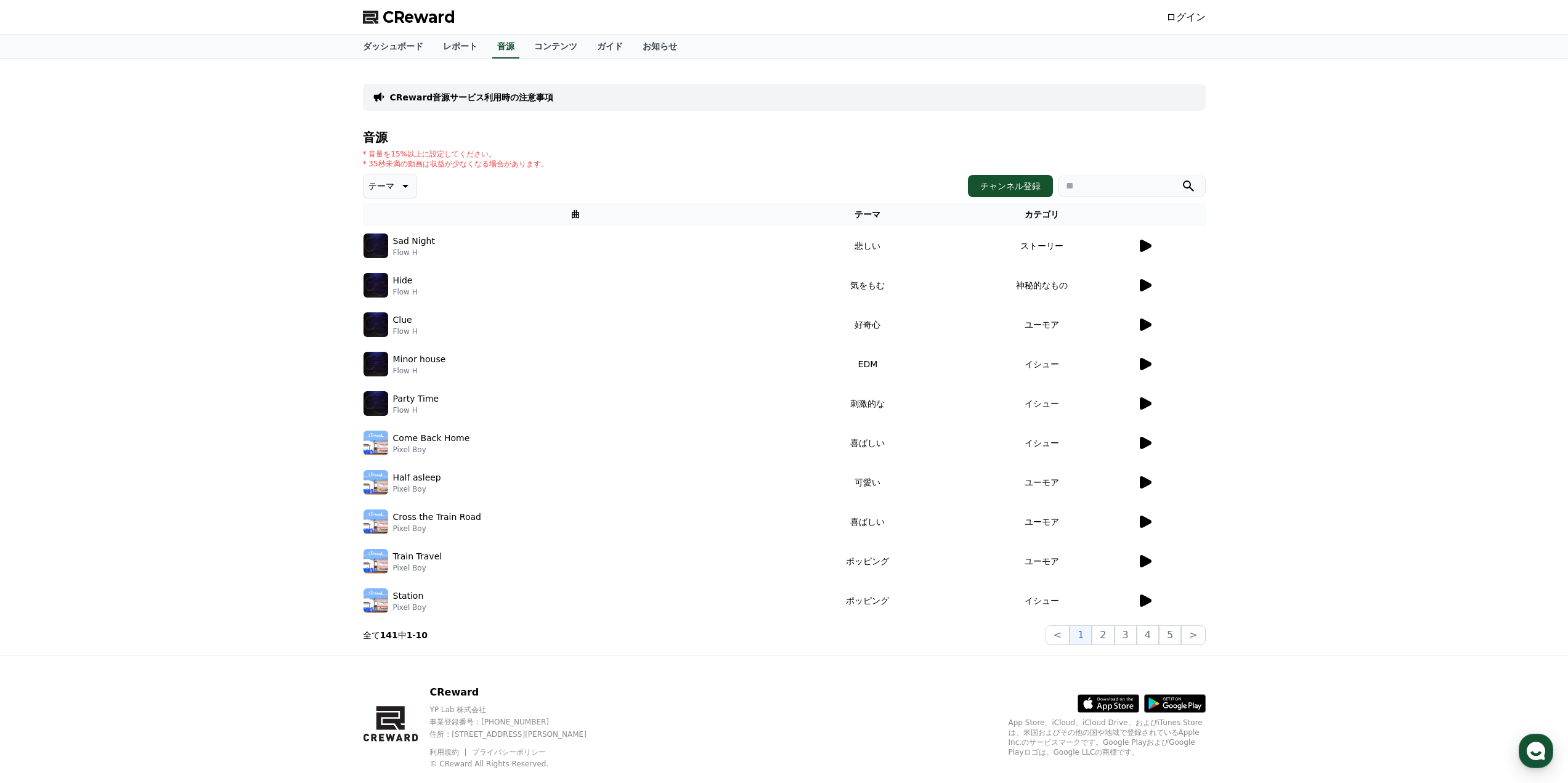
click at [1149, 323] on icon at bounding box center [1146, 324] width 12 height 12
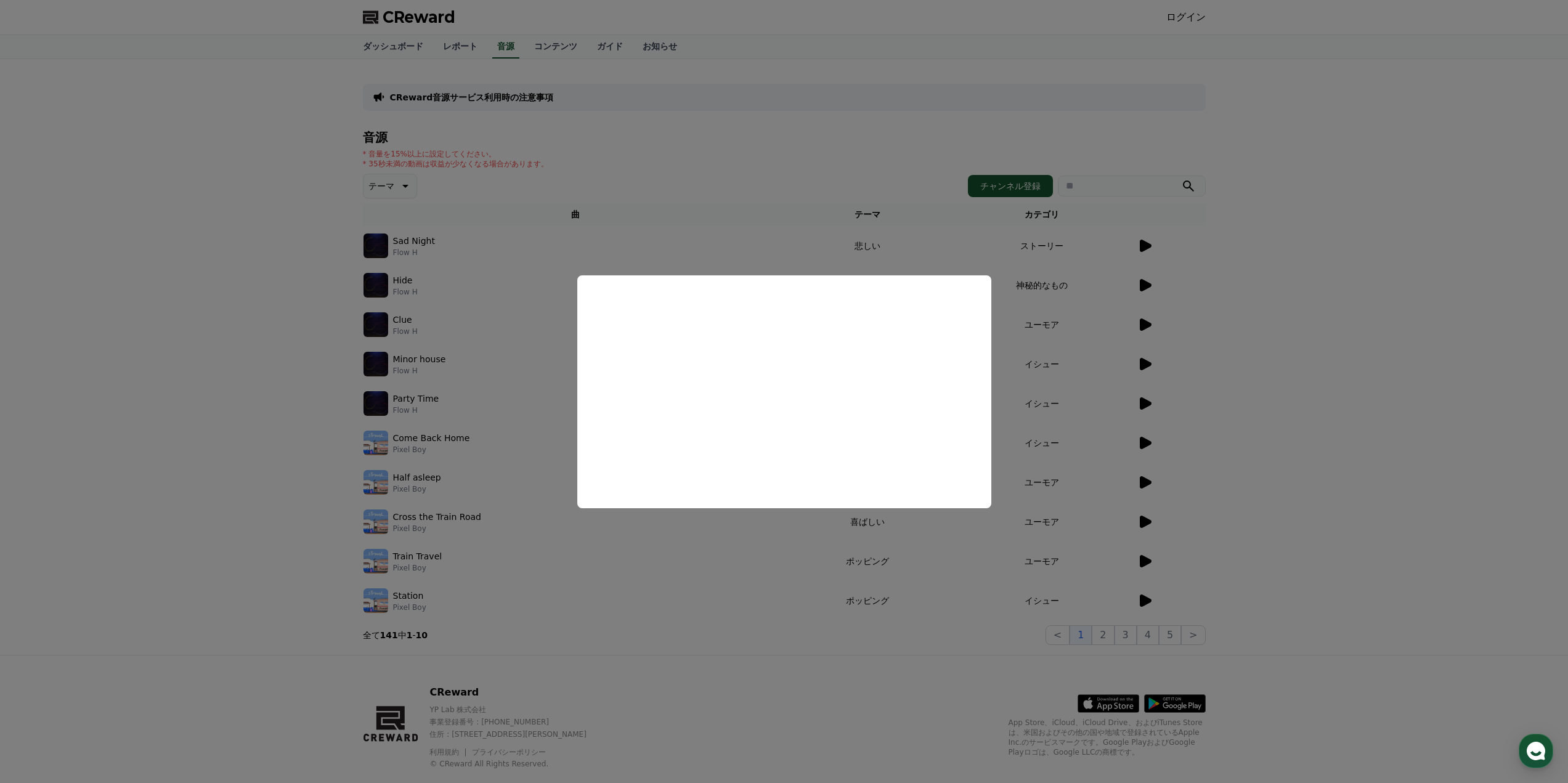
click at [1198, 341] on button "close modal" at bounding box center [784, 391] width 1568 height 783
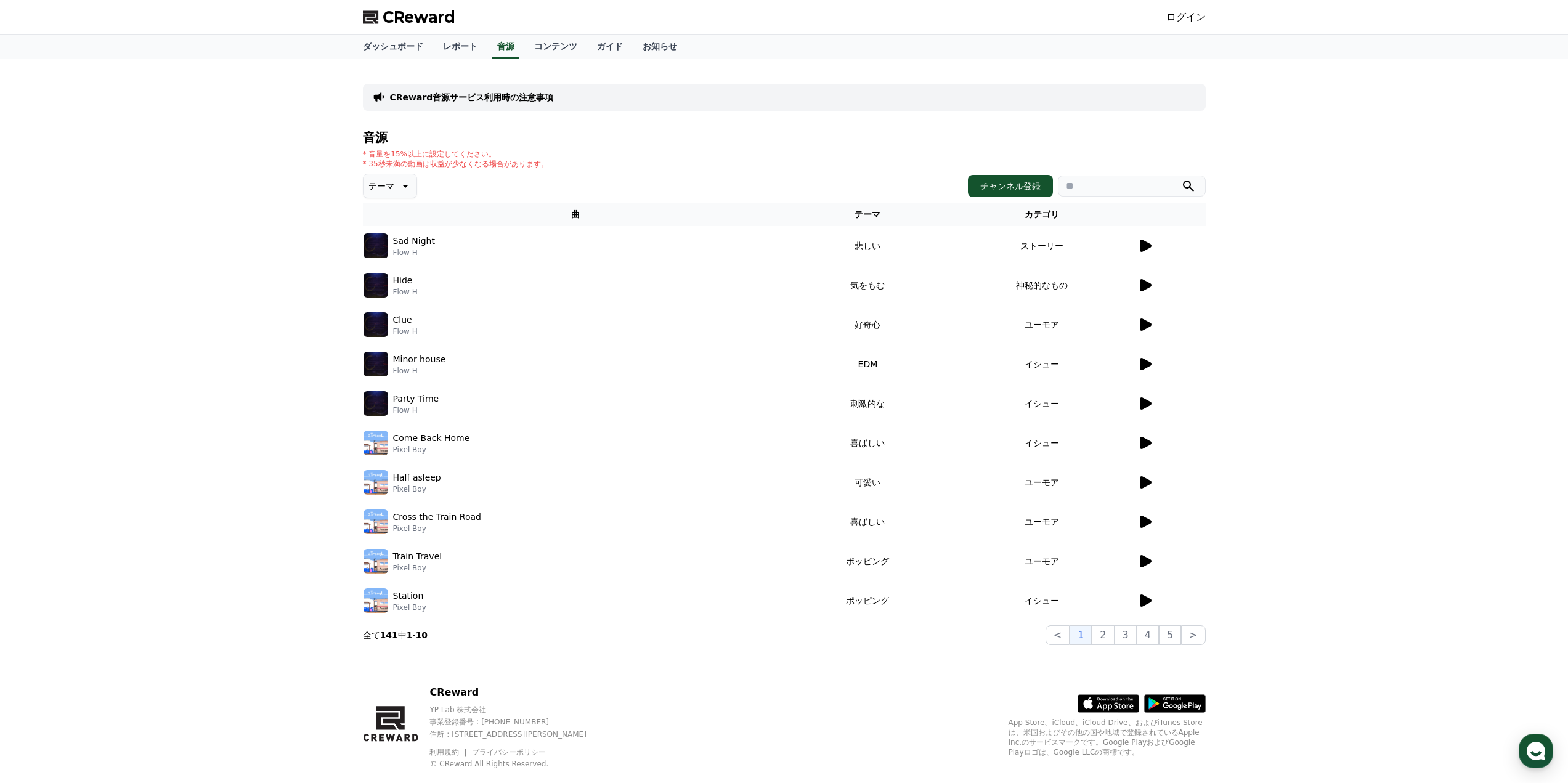
click at [397, 183] on icon at bounding box center [404, 186] width 15 height 15
click at [1115, 627] on button "2" at bounding box center [1125, 636] width 22 height 20
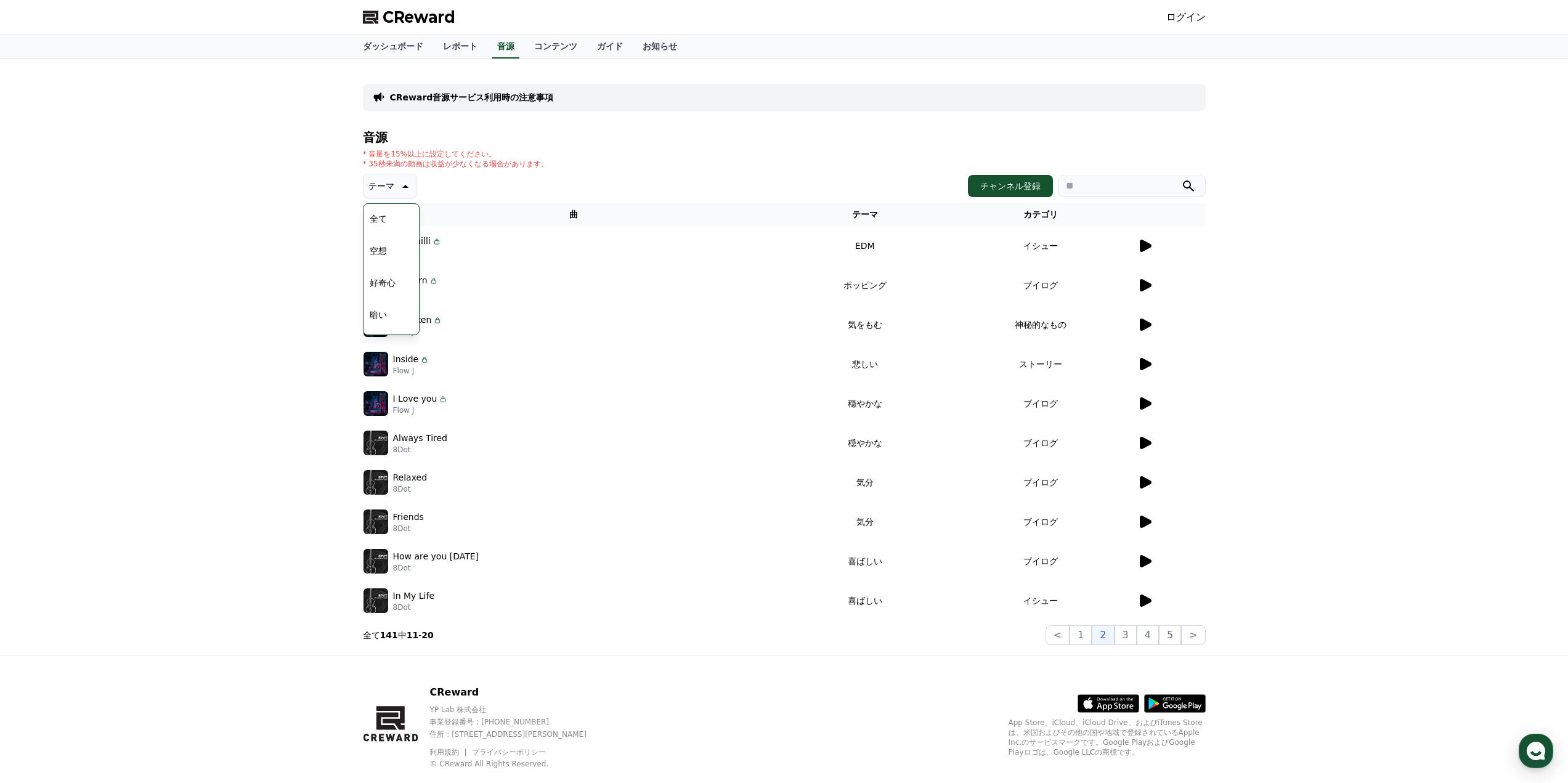
click at [1275, 297] on div "CReward音源サービス利用時の注意事項 音源 * 音量を15%以上に設定してください。 * 35秒未満の動画は収益が少なくなる場合があります。 テーマ テ…" at bounding box center [784, 356] width 1568 height 596
click at [1145, 284] on icon at bounding box center [1146, 285] width 12 height 12
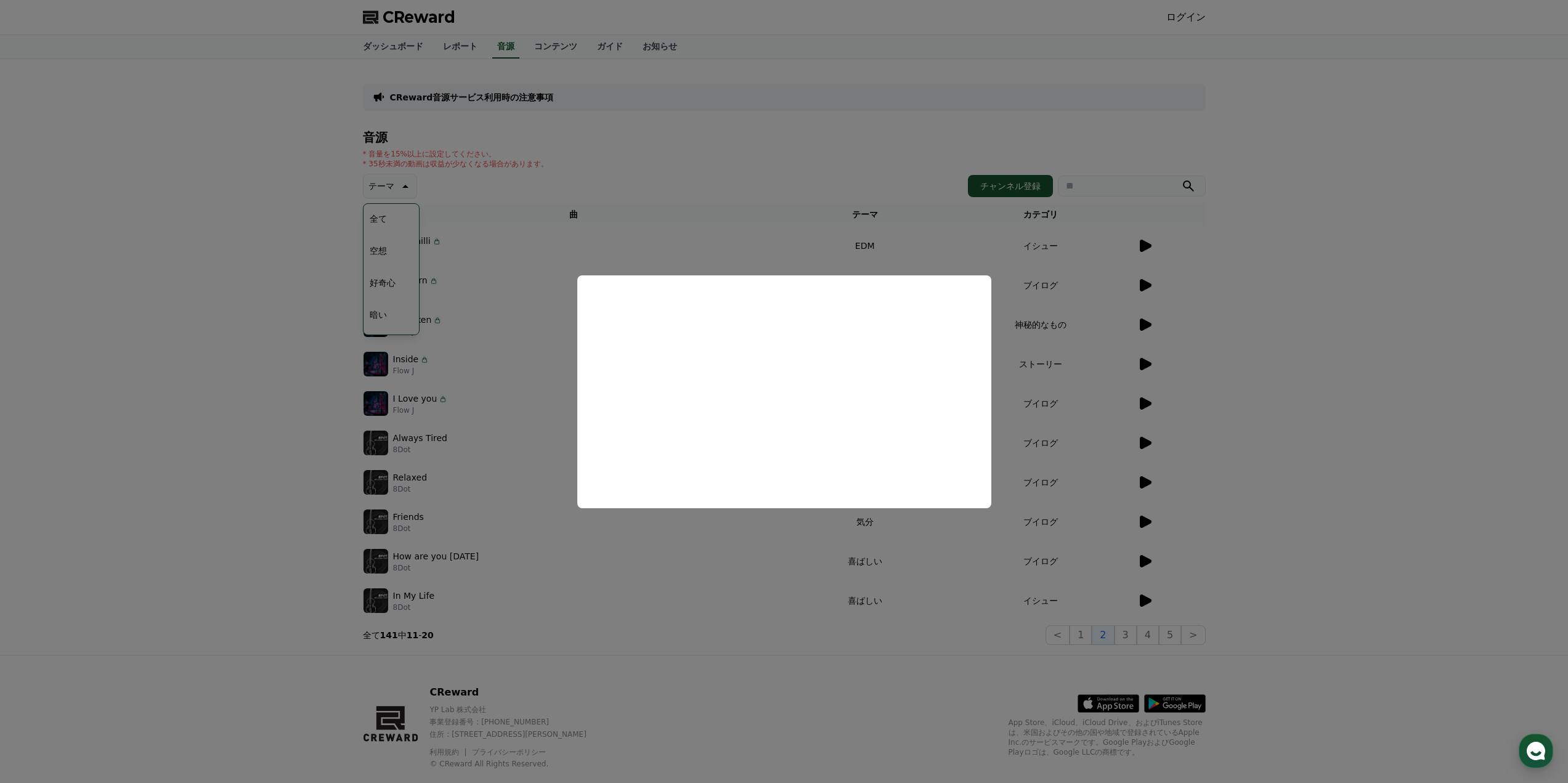
click at [1248, 355] on button "close modal" at bounding box center [784, 391] width 1568 height 783
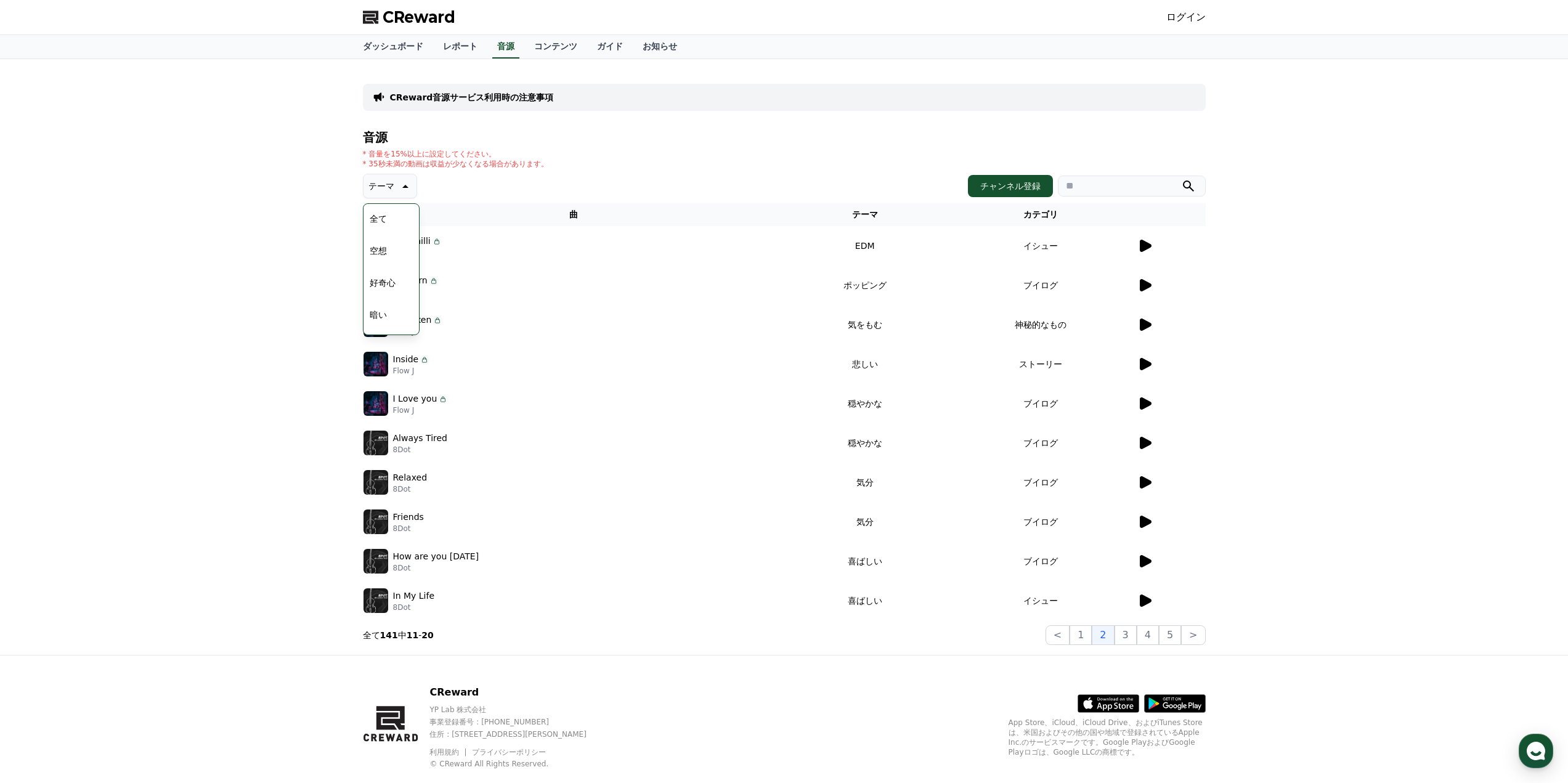
click at [397, 186] on icon at bounding box center [404, 186] width 15 height 15
click at [1148, 328] on icon at bounding box center [1146, 324] width 12 height 12
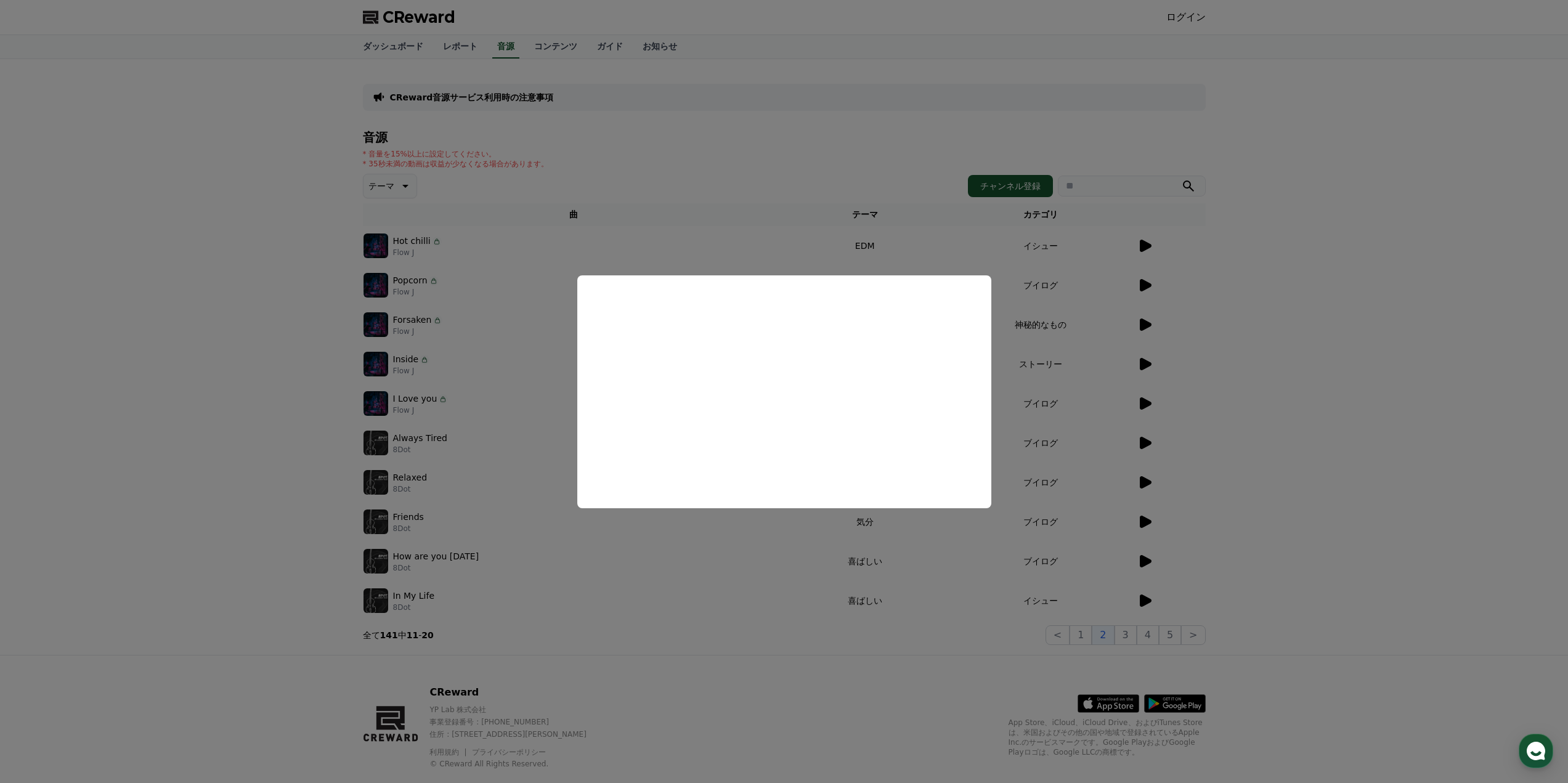
click at [1153, 360] on button "close modal" at bounding box center [784, 391] width 1568 height 783
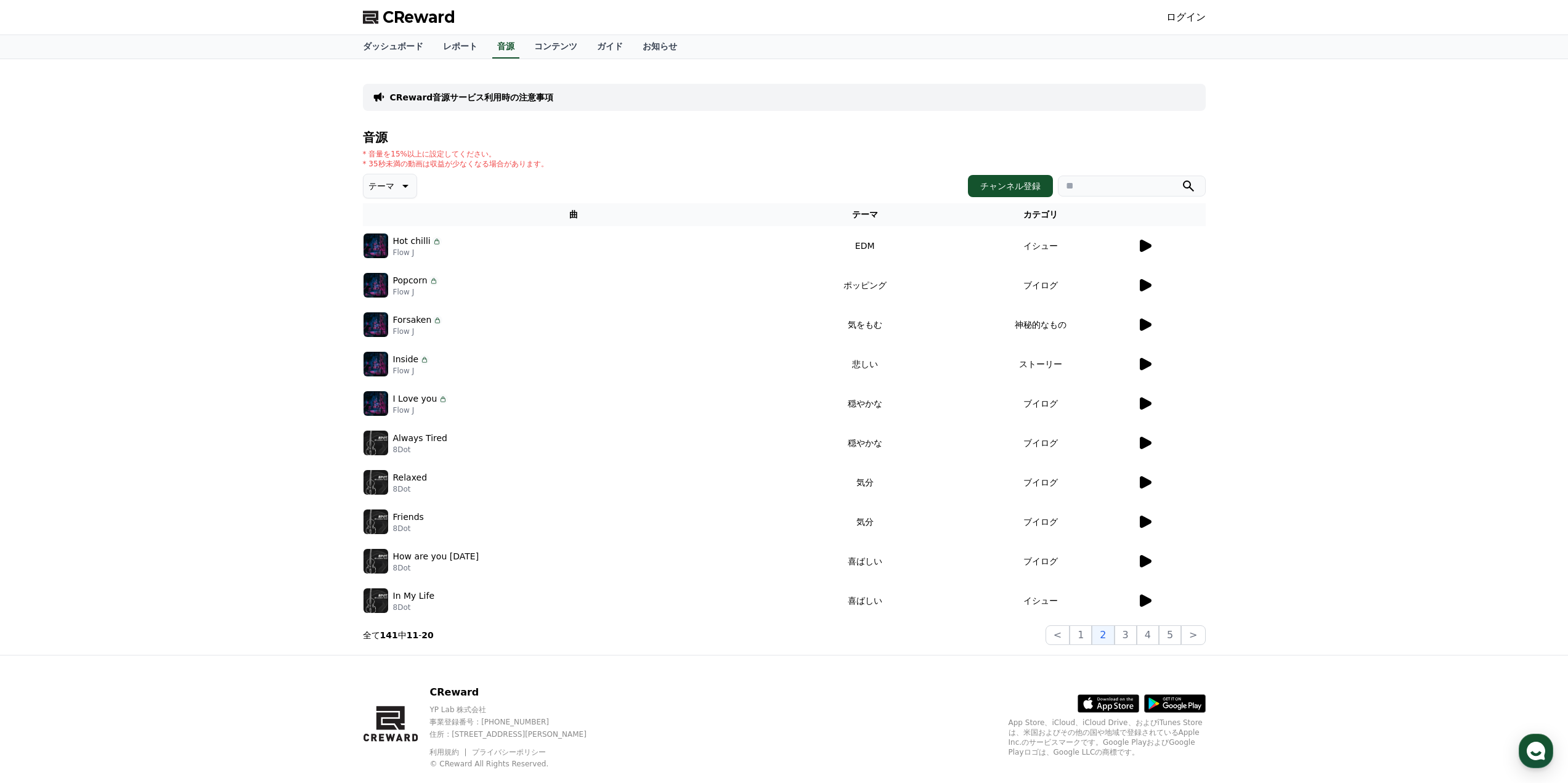
click at [1145, 361] on icon at bounding box center [1146, 364] width 12 height 12
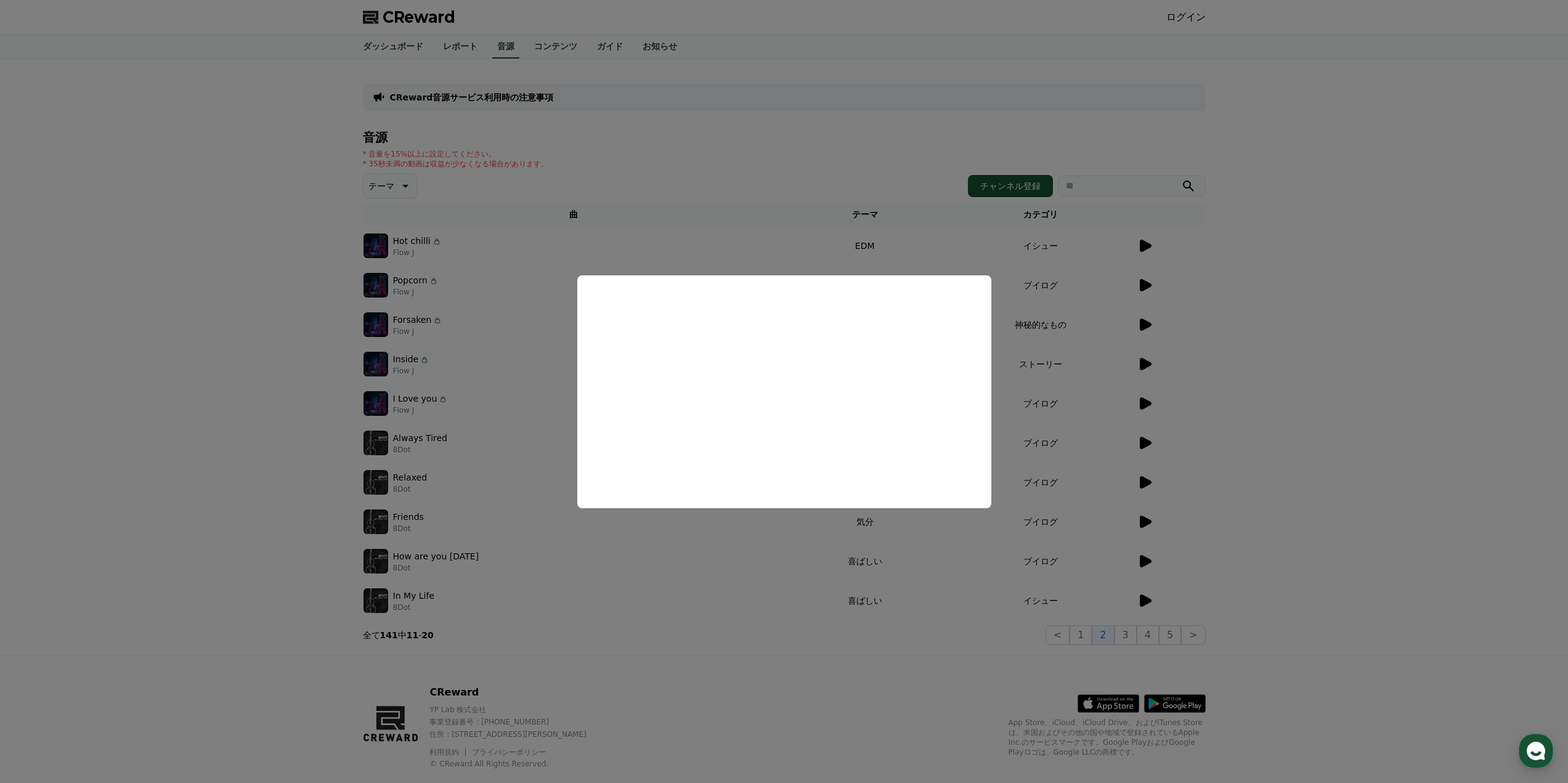
click at [1218, 379] on button "close modal" at bounding box center [784, 391] width 1568 height 783
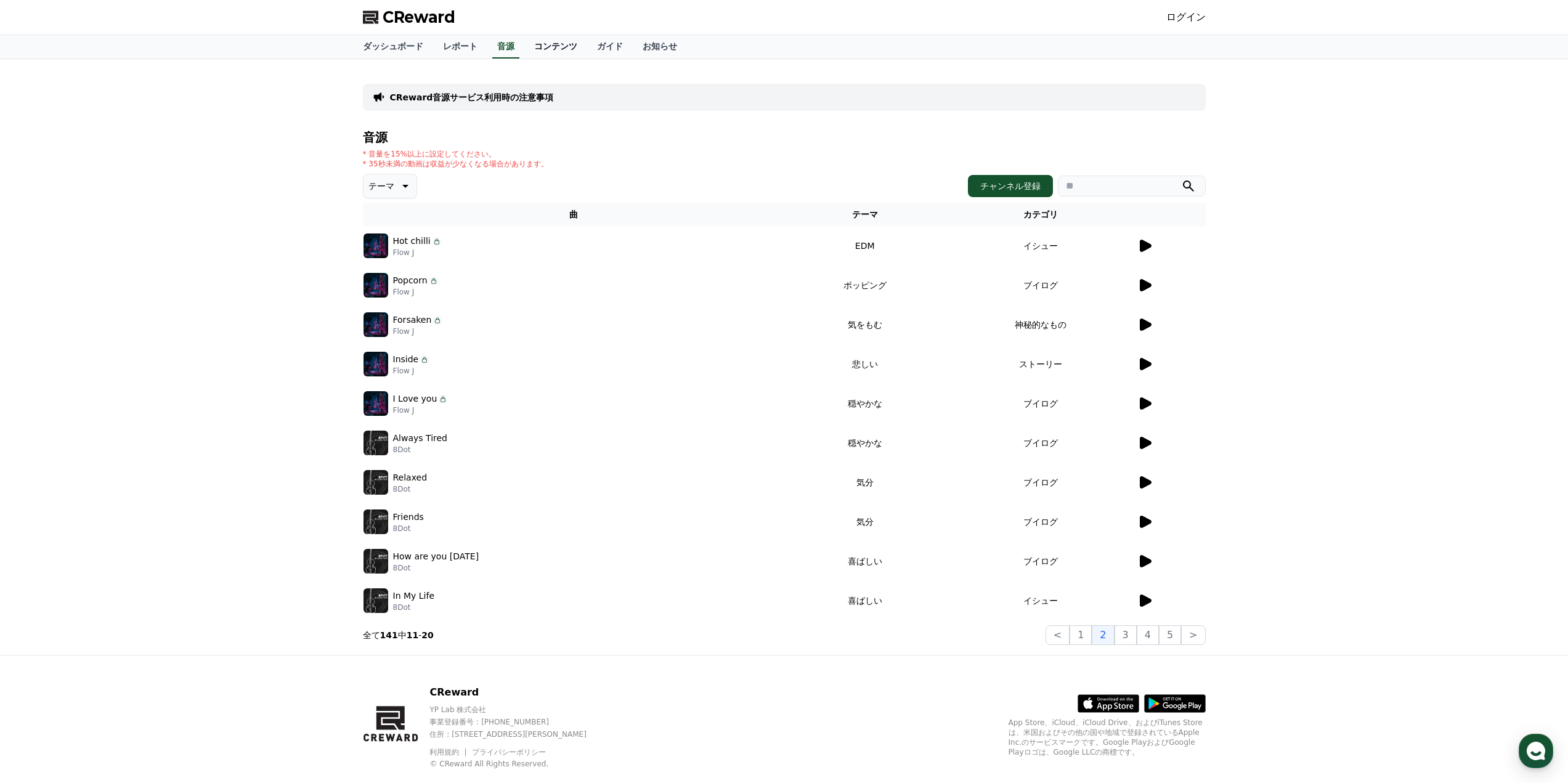
click at [525, 46] on link "コンテンツ" at bounding box center [556, 46] width 63 height 23
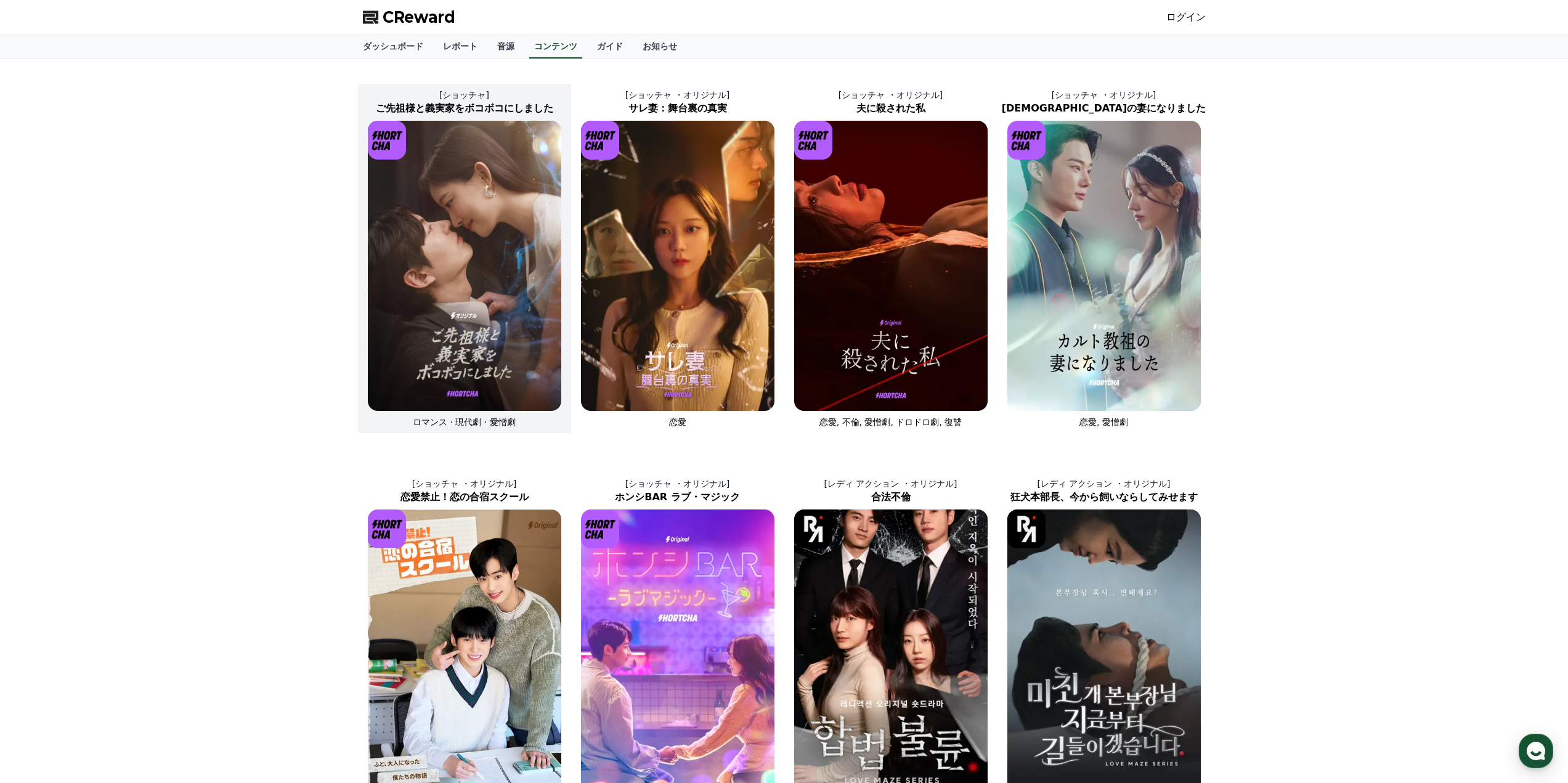
click at [420, 258] on img at bounding box center [464, 266] width 193 height 290
